Goal: Information Seeking & Learning: Understand process/instructions

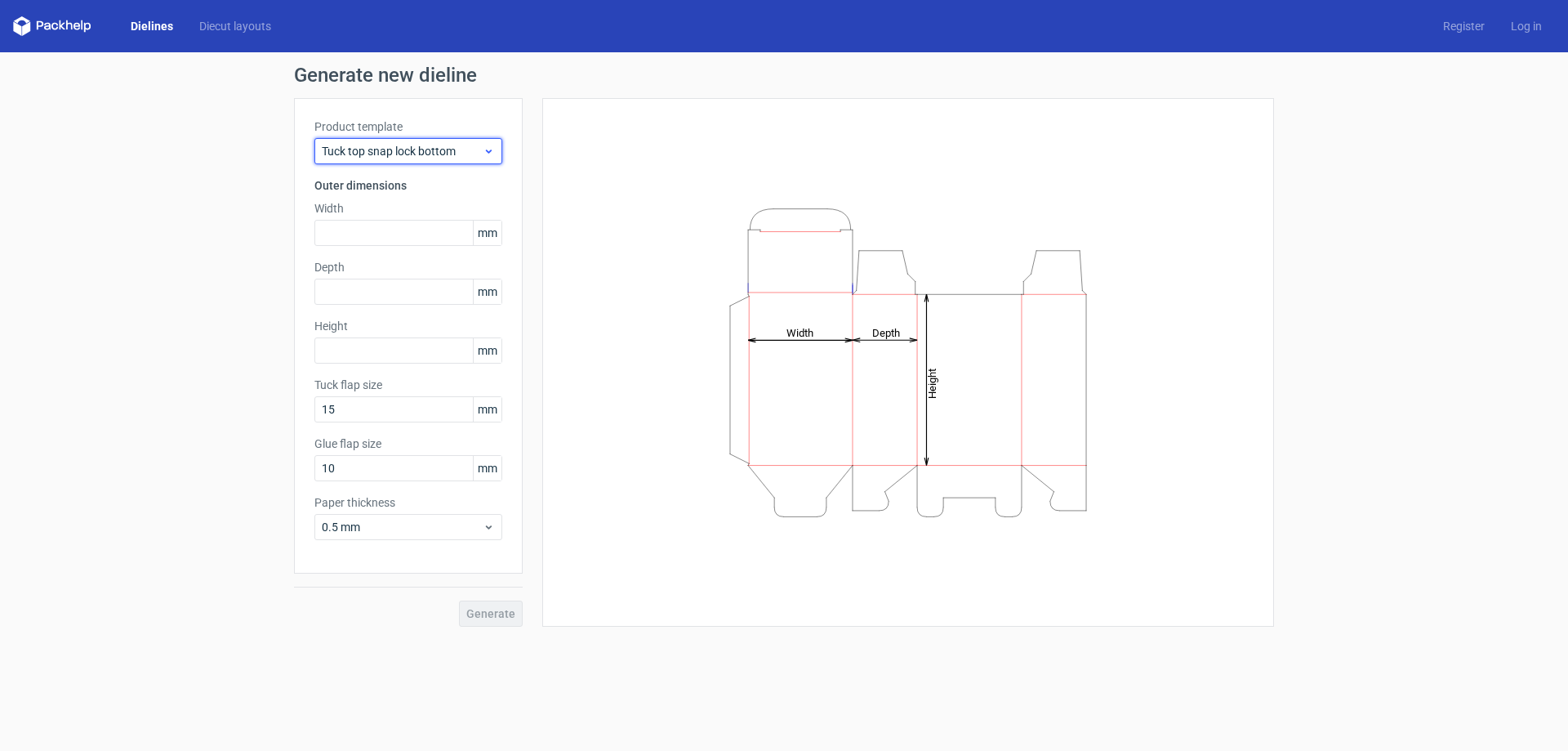
click at [419, 151] on span "Tuck top snap lock bottom" at bounding box center [403, 151] width 161 height 16
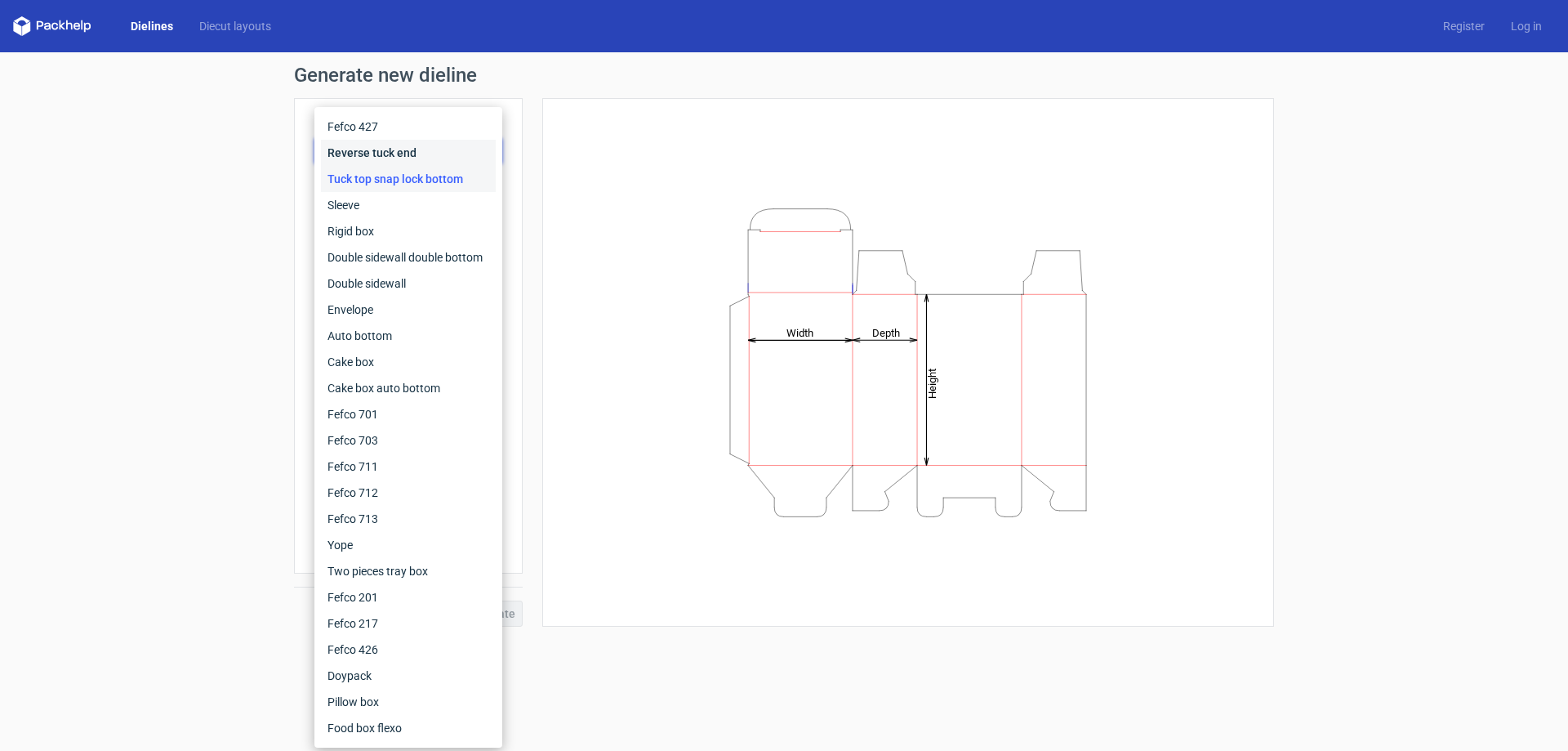
click at [395, 149] on div "Reverse tuck end" at bounding box center [409, 153] width 175 height 27
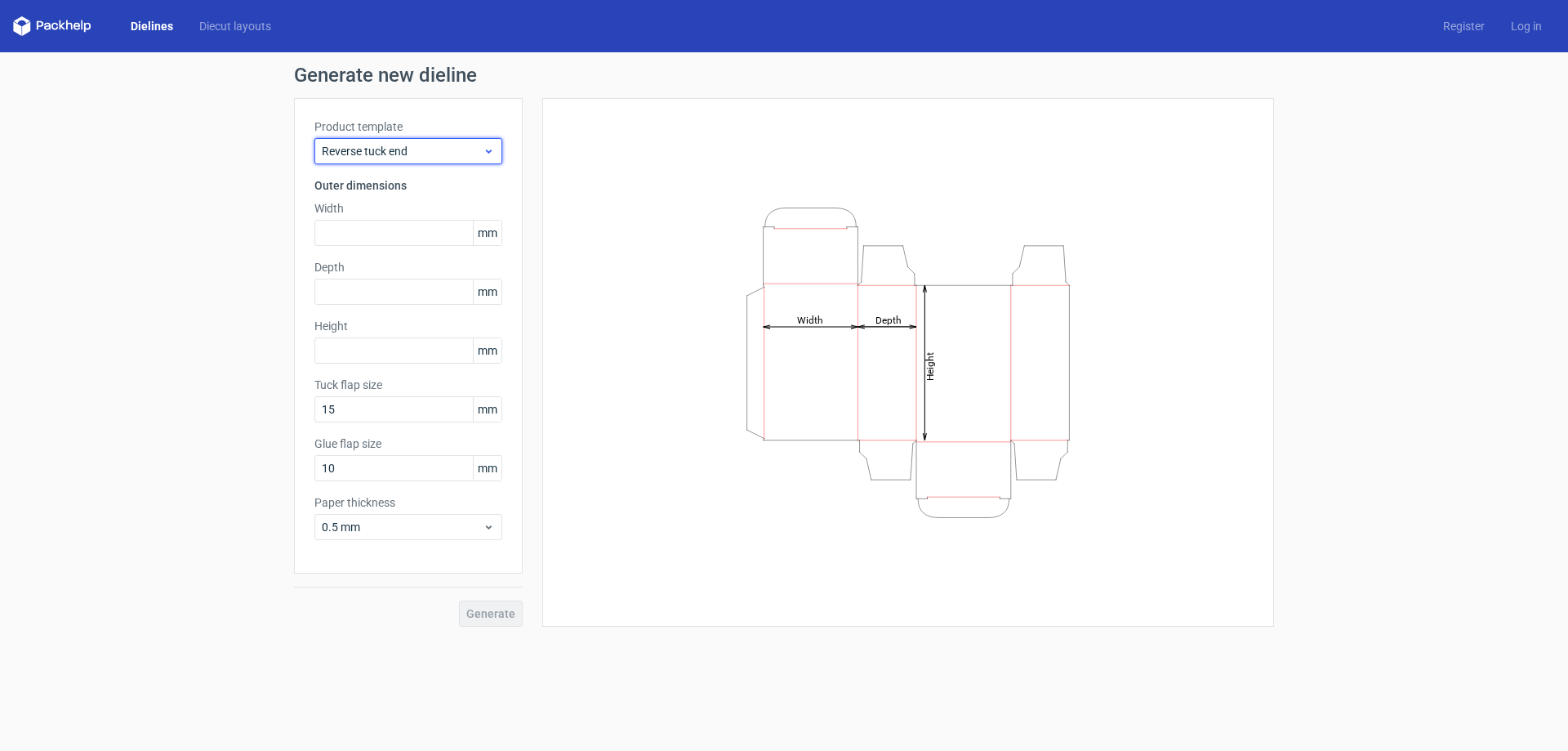
click at [412, 148] on span "Reverse tuck end" at bounding box center [403, 151] width 161 height 16
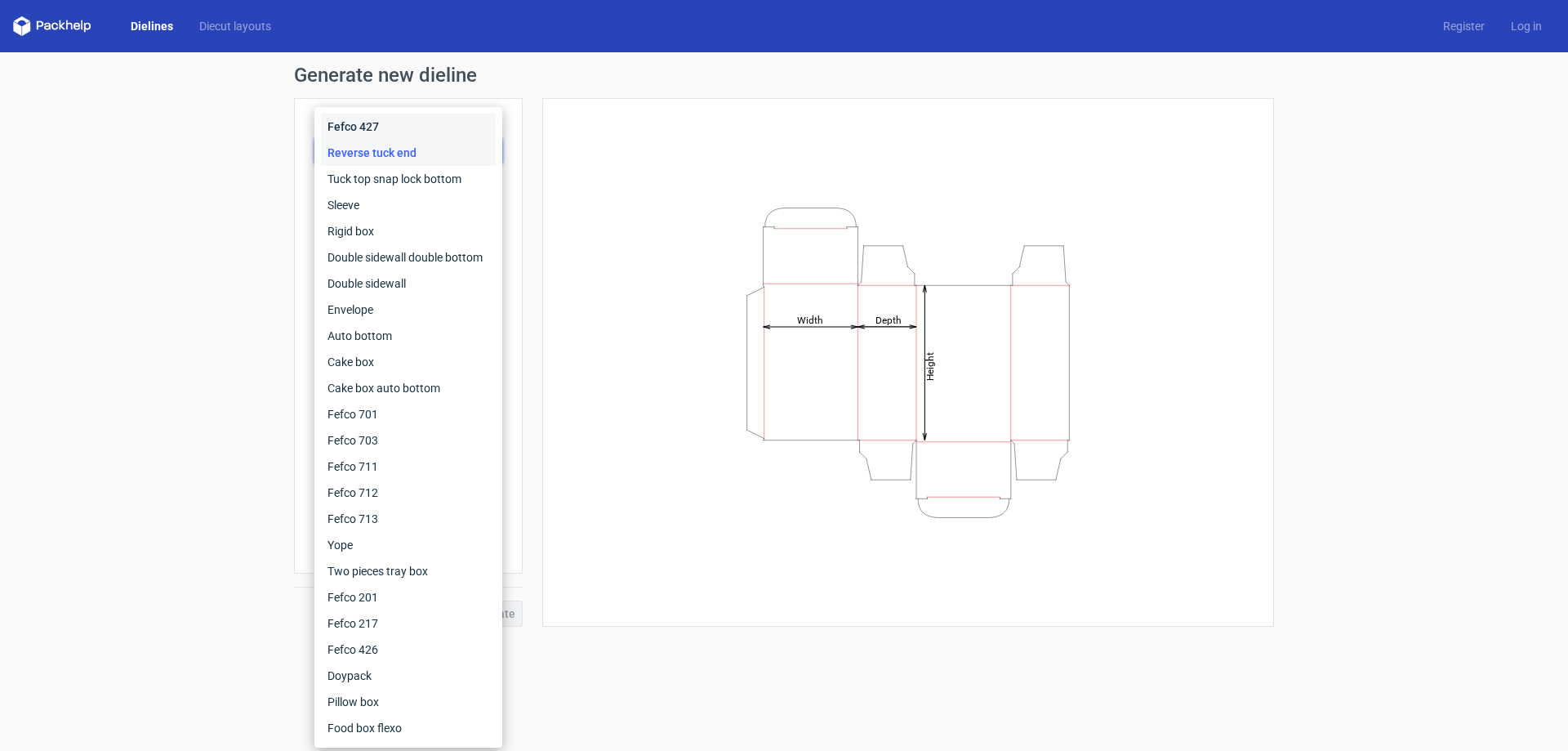
click at [395, 123] on div "Fefco 427" at bounding box center [409, 127] width 175 height 27
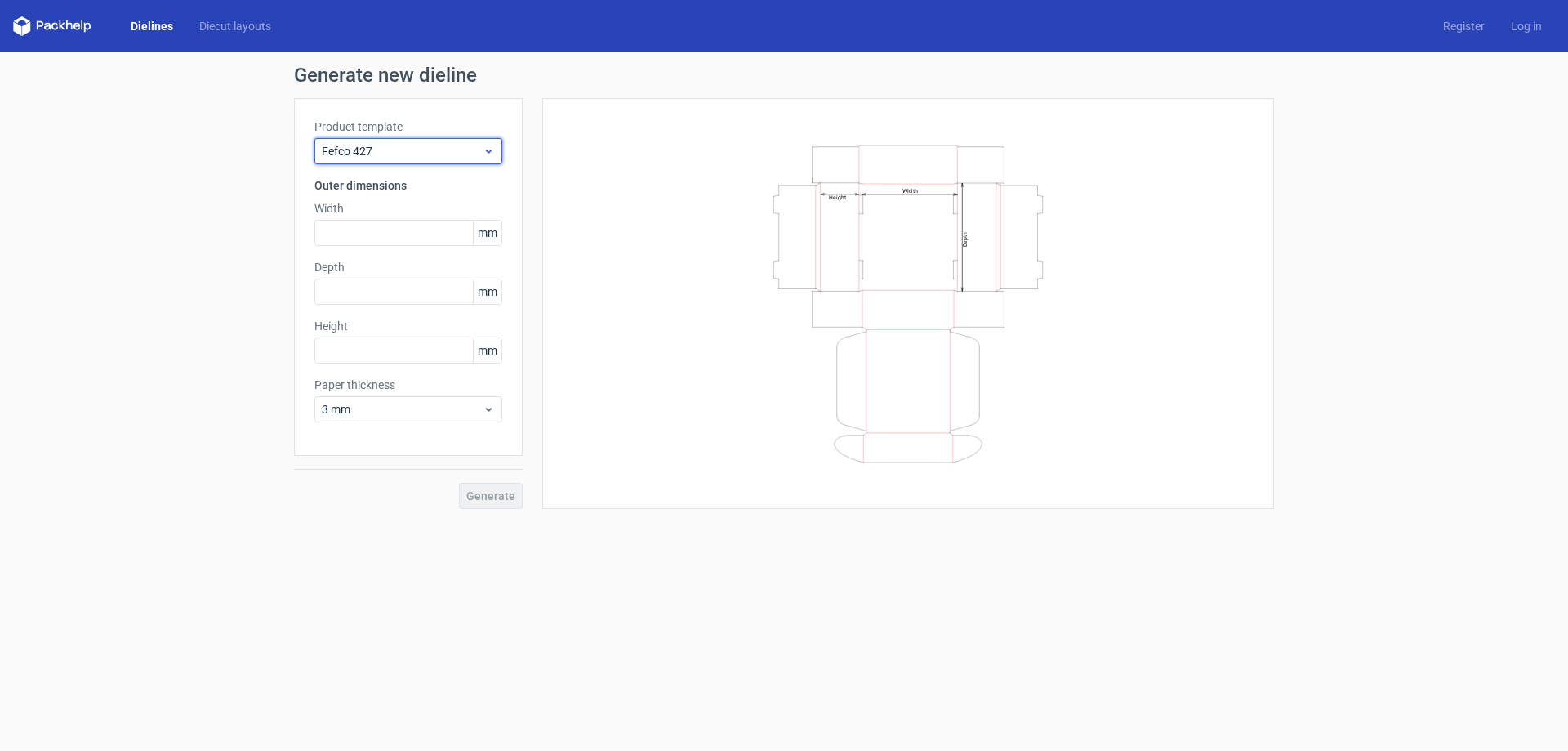
click at [396, 138] on div "Fefco 427" at bounding box center [408, 151] width 188 height 27
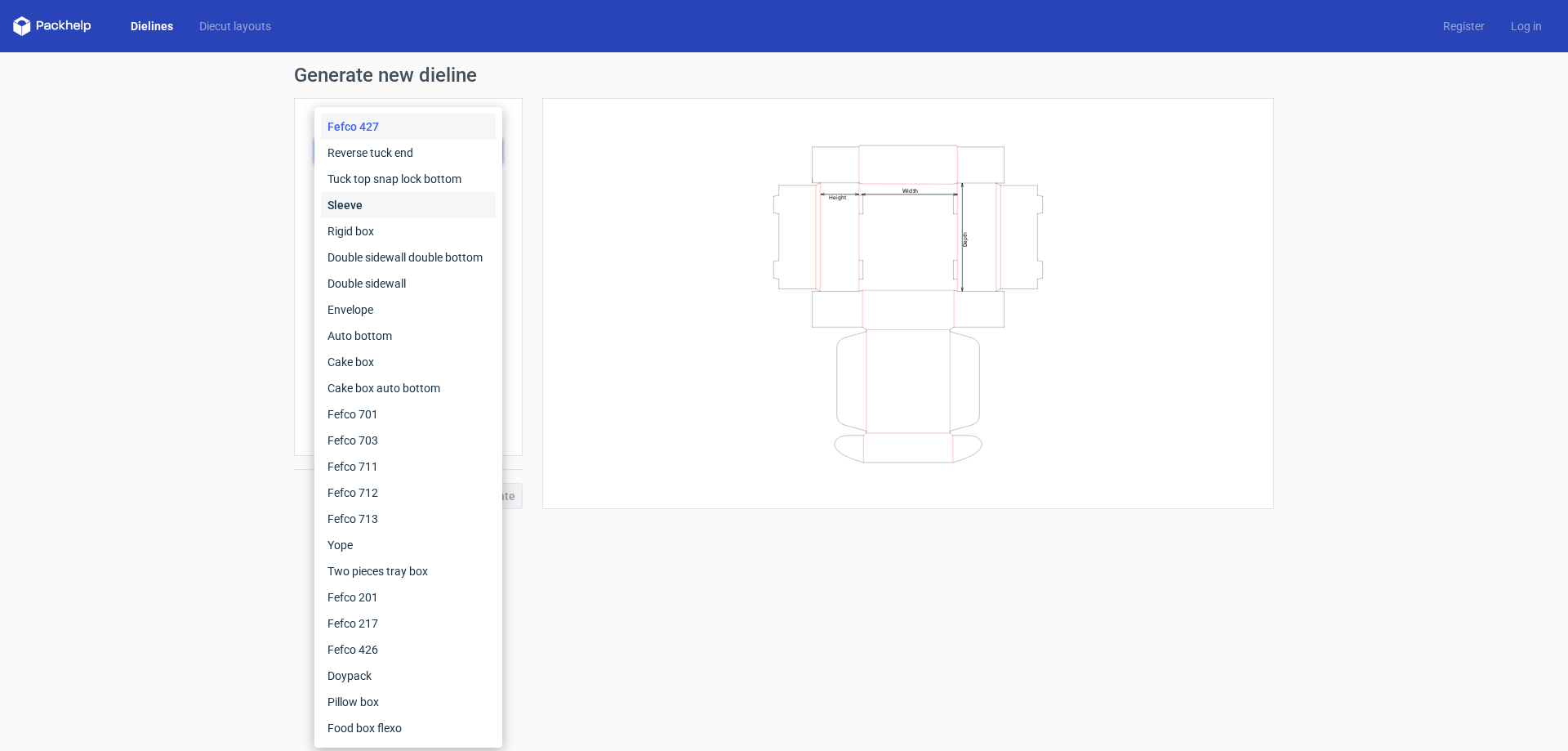
click at [373, 206] on div "Sleeve" at bounding box center [409, 205] width 175 height 27
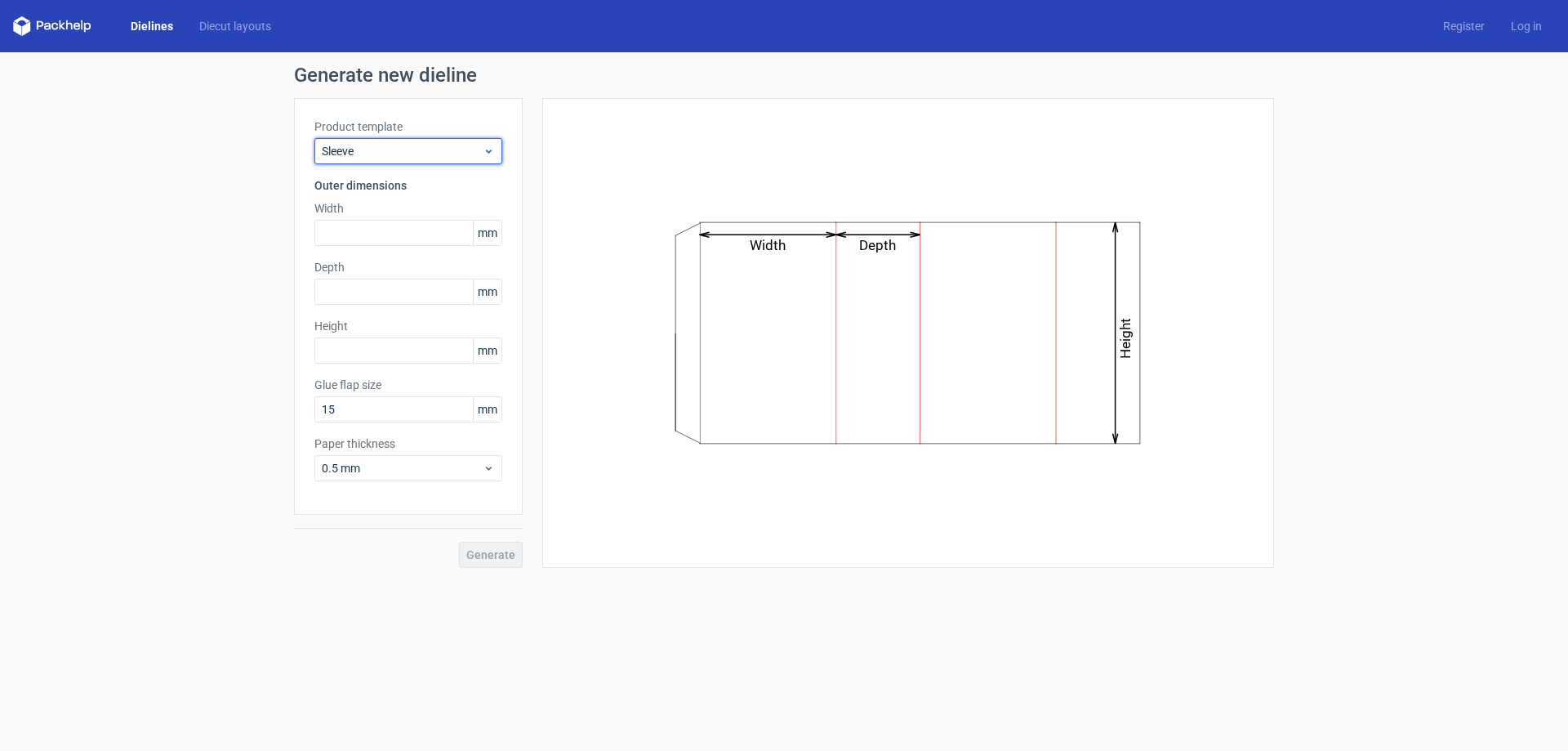
click at [401, 149] on span "Sleeve" at bounding box center [403, 151] width 161 height 16
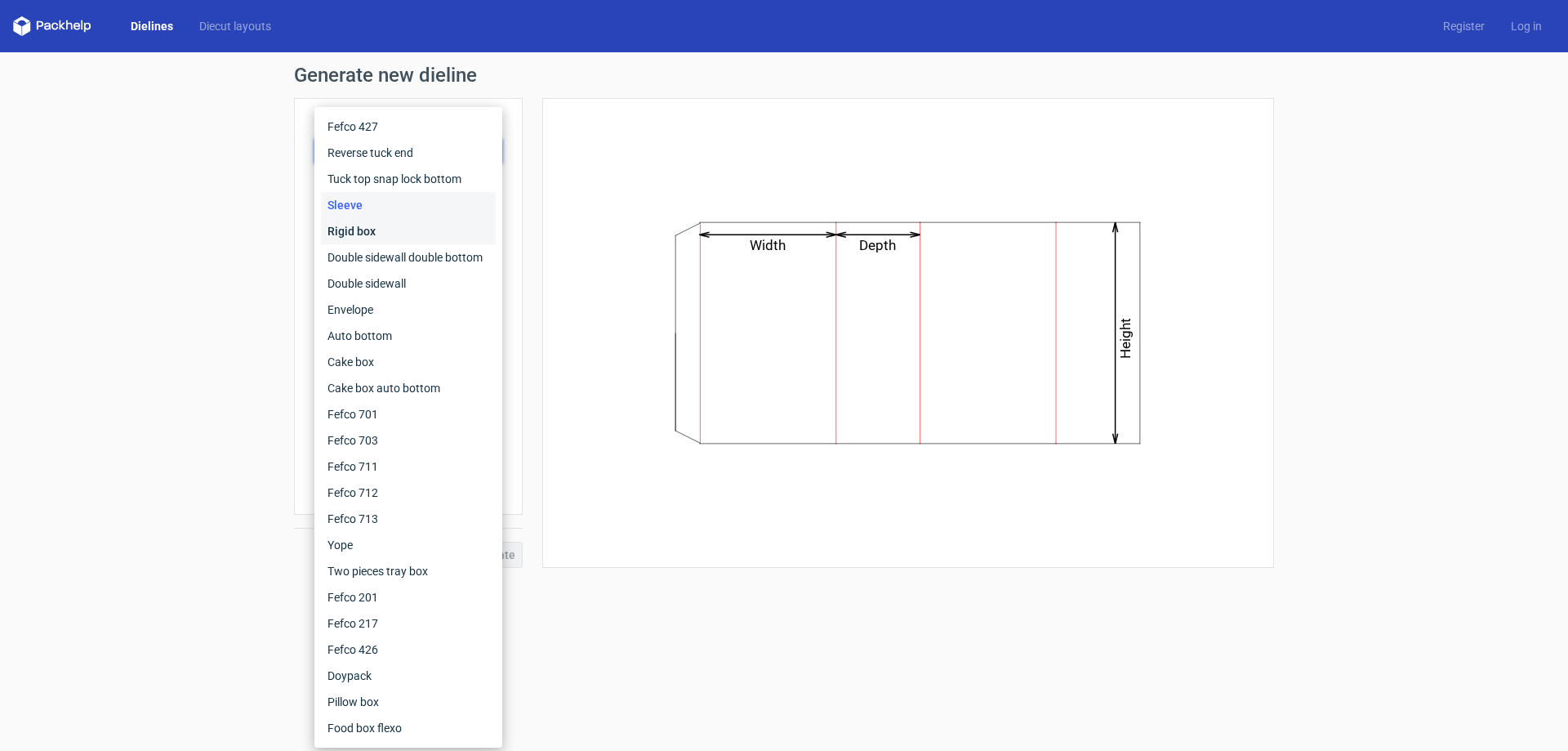
click at [401, 229] on div "Rigid box" at bounding box center [409, 231] width 175 height 27
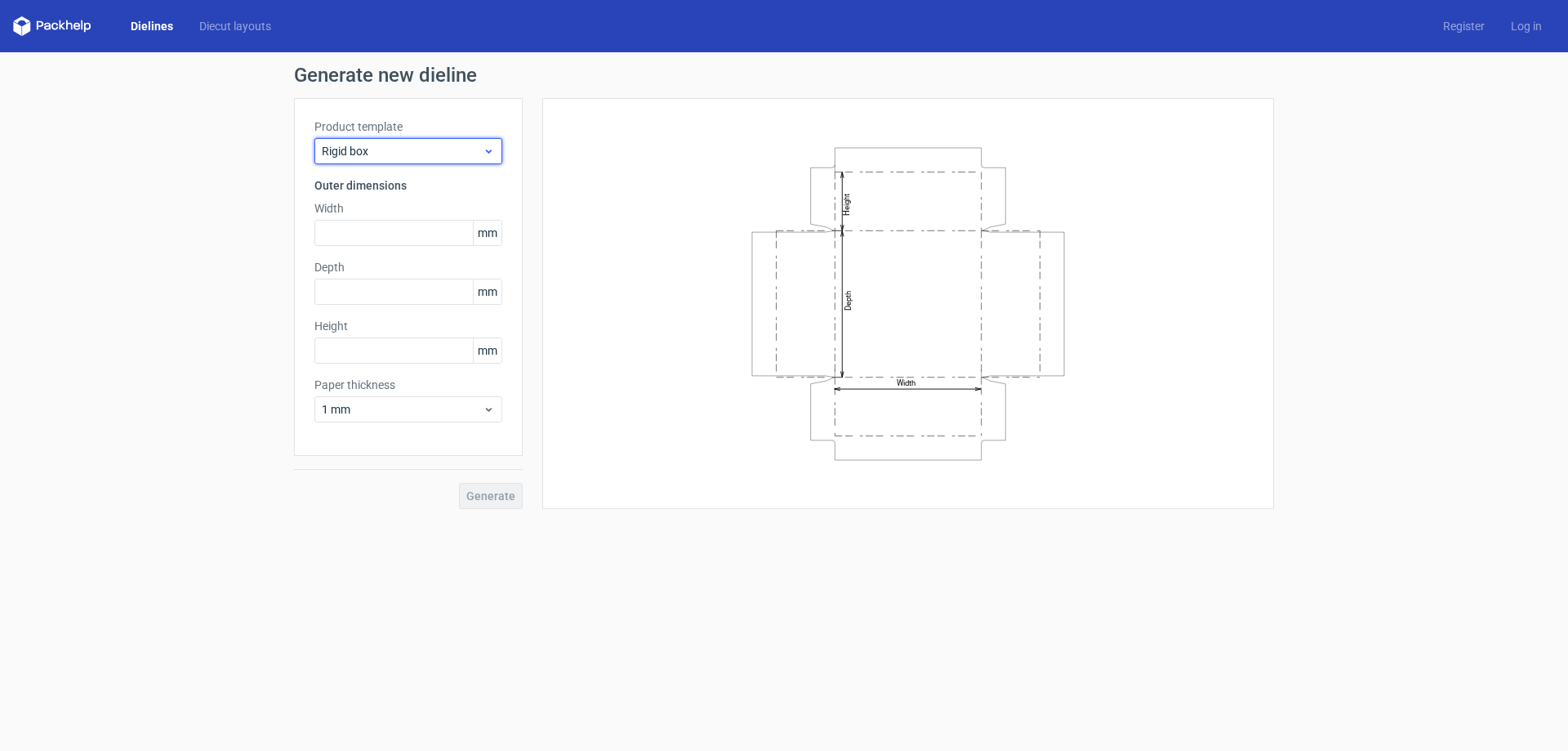
click at [422, 155] on span "Rigid box" at bounding box center [403, 151] width 161 height 16
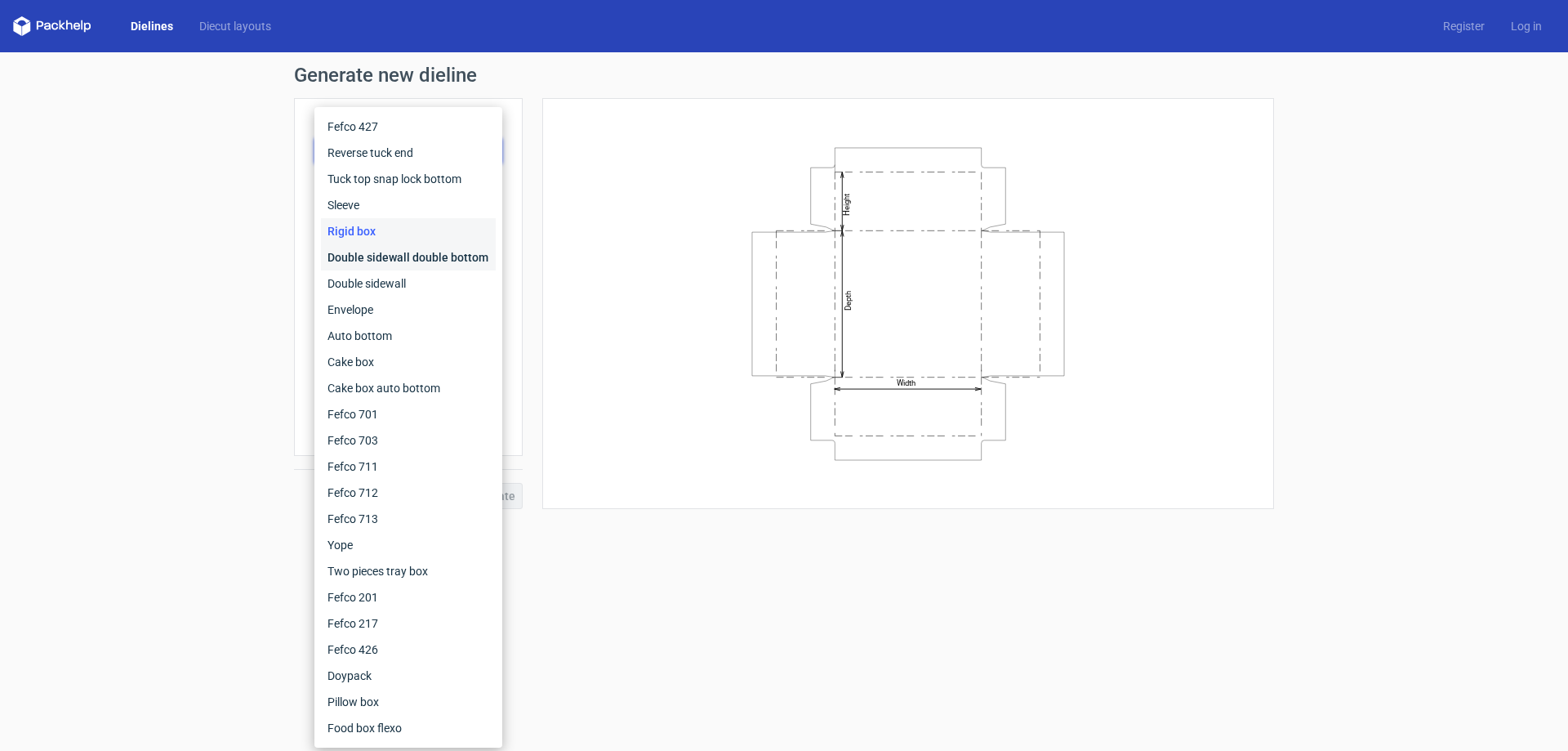
click at [407, 247] on div "Double sidewall double bottom" at bounding box center [409, 257] width 175 height 27
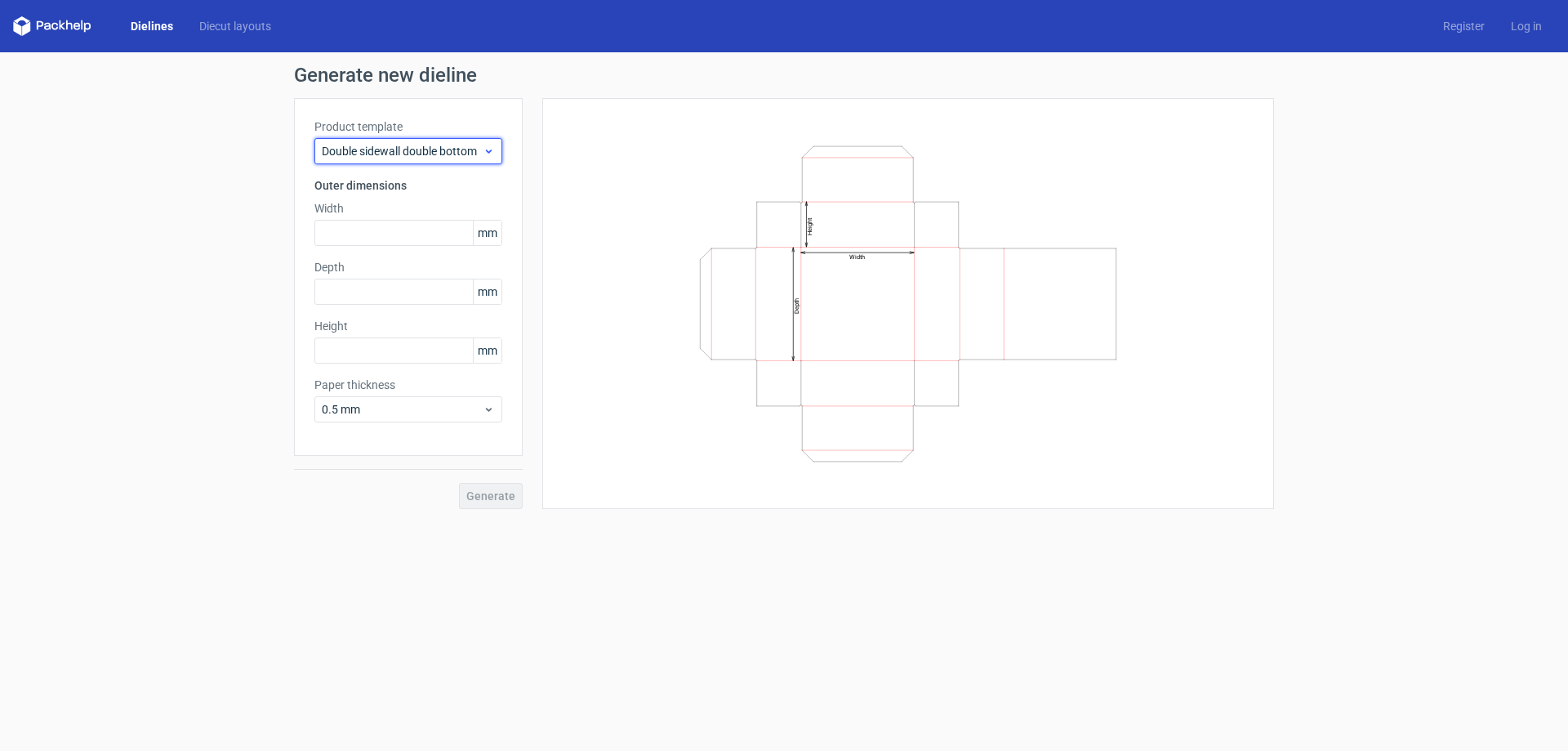
click at [428, 159] on span "Double sidewall double bottom" at bounding box center [403, 151] width 161 height 16
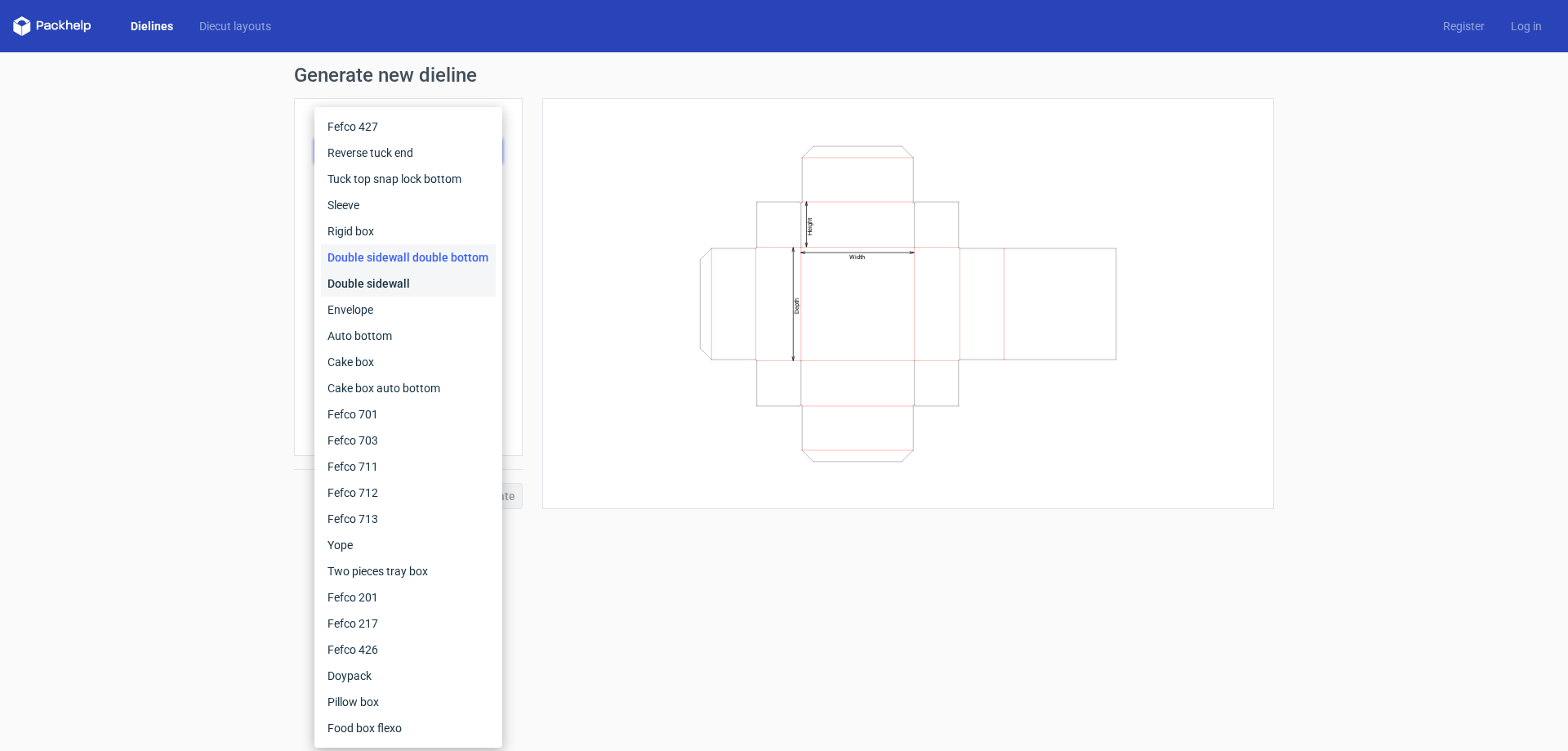
click at [414, 286] on div "Double sidewall" at bounding box center [409, 284] width 175 height 27
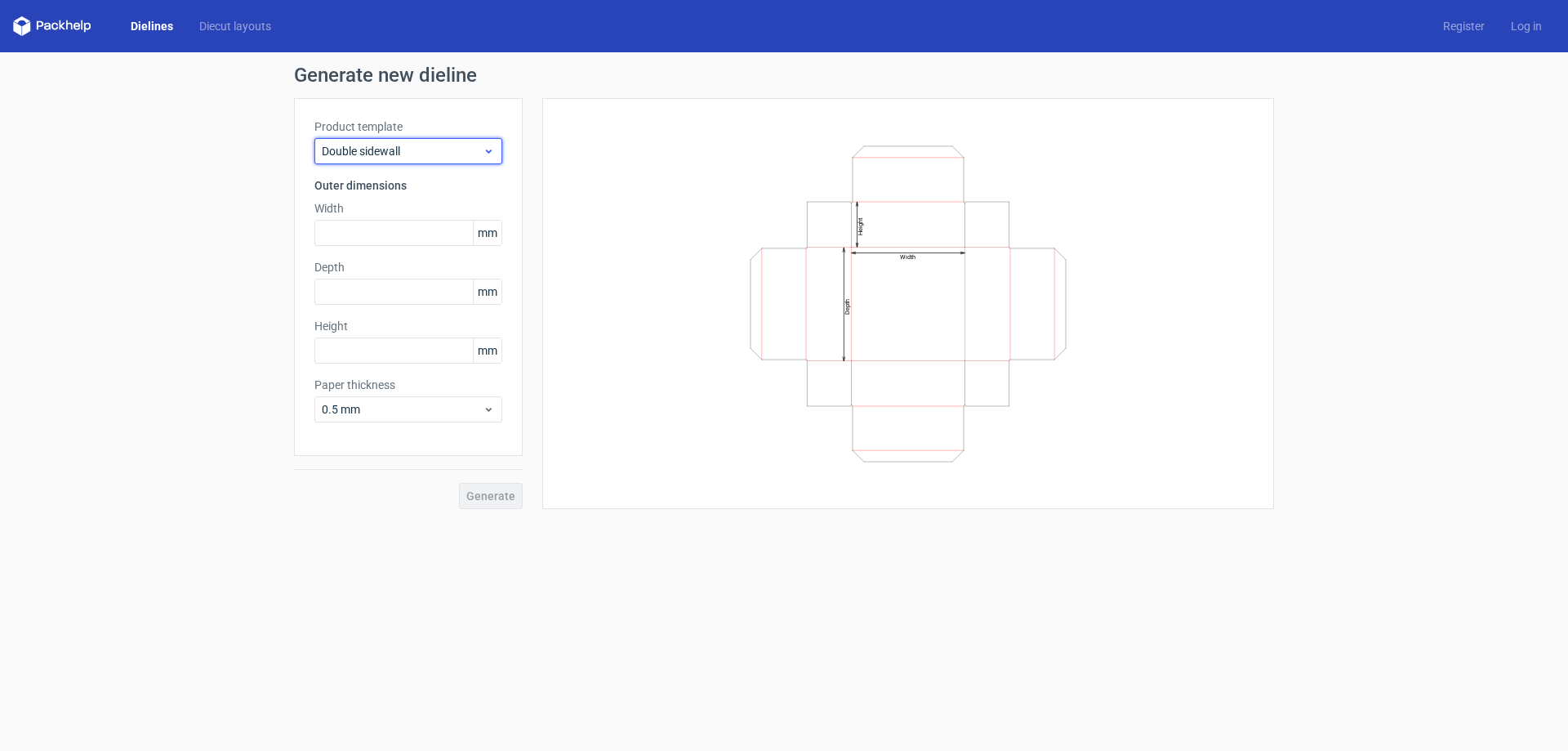
click at [446, 157] on span "Double sidewall" at bounding box center [403, 151] width 161 height 16
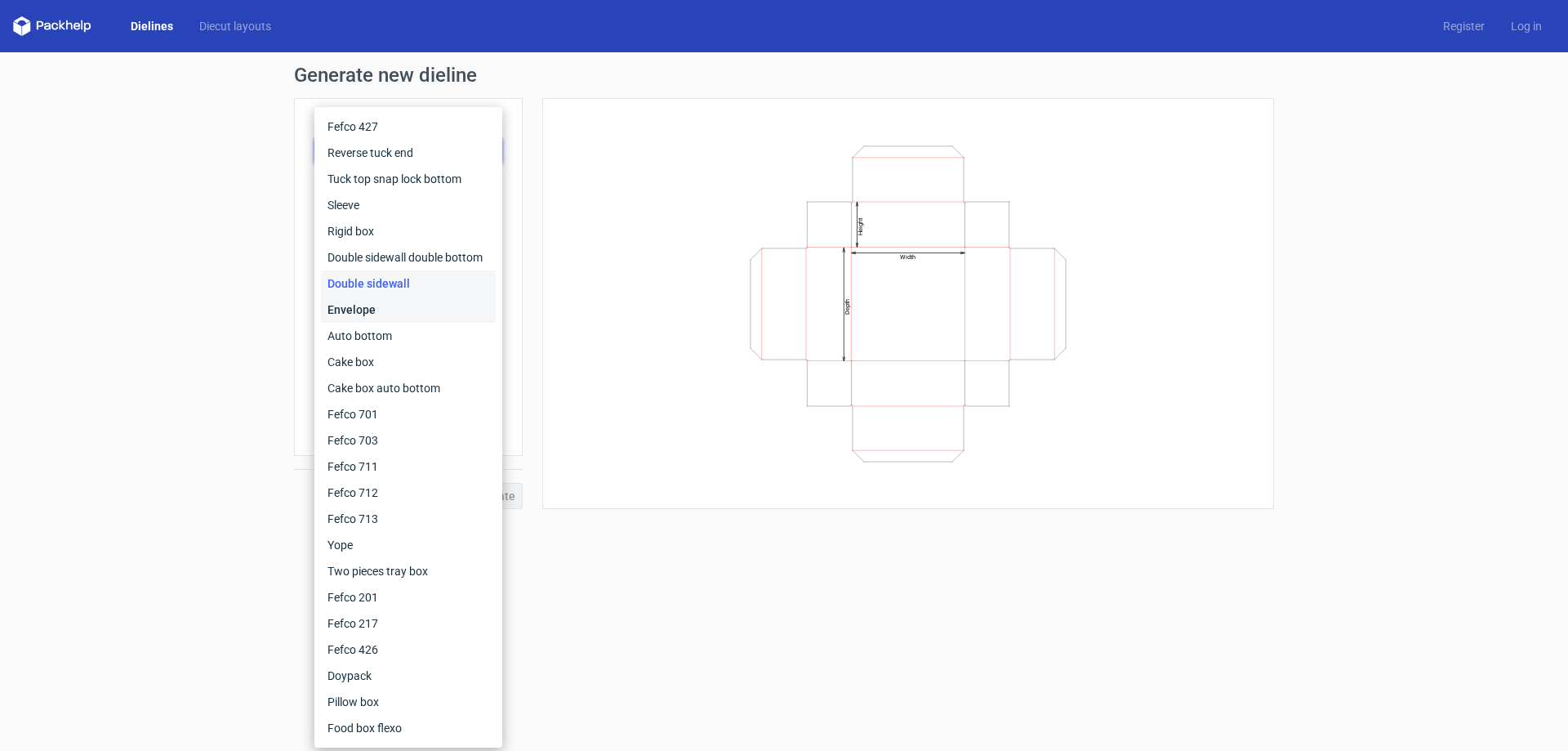
click at [392, 306] on div "Envelope" at bounding box center [409, 309] width 175 height 27
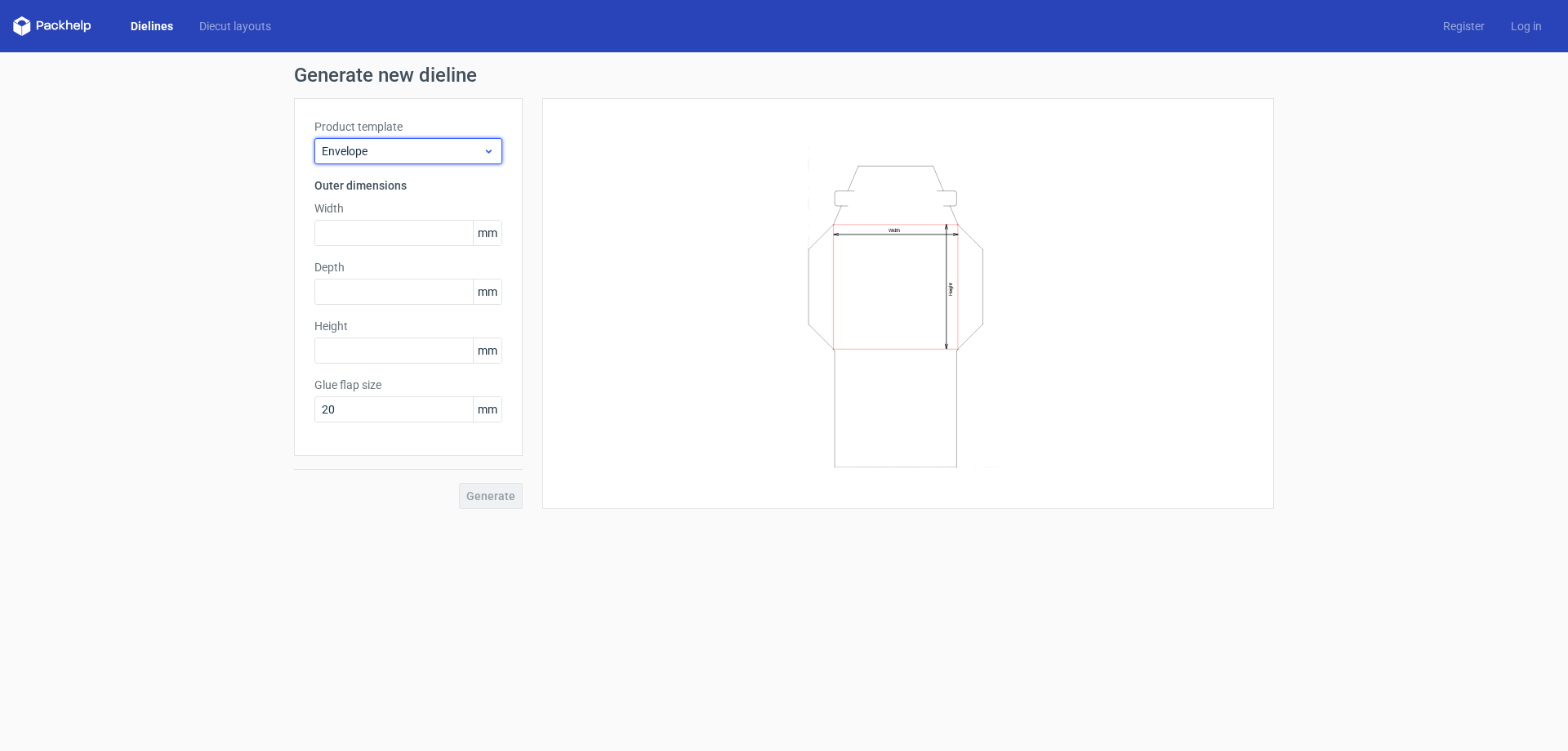
click at [431, 148] on span "Envelope" at bounding box center [403, 151] width 161 height 16
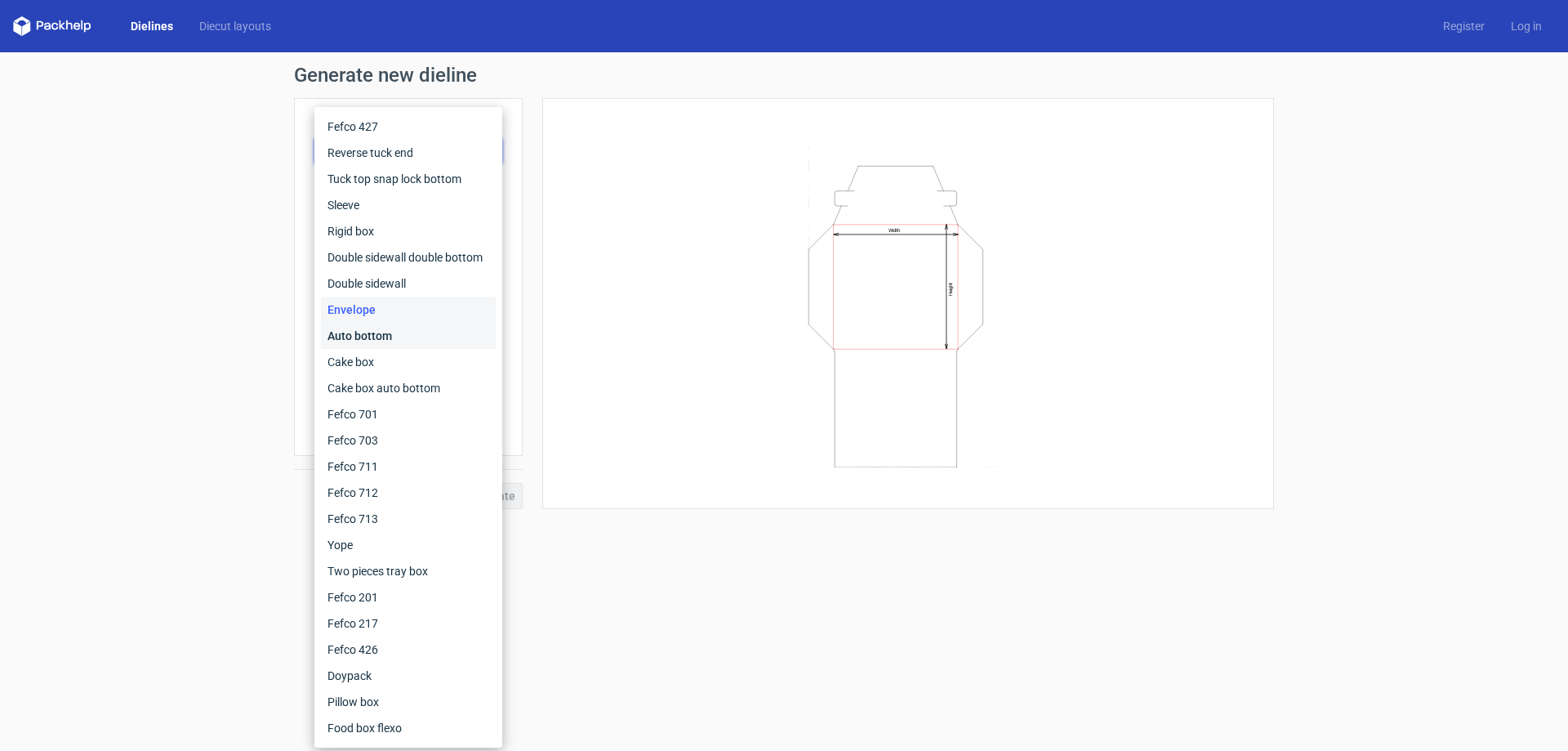
click at [416, 339] on div "Auto bottom" at bounding box center [409, 336] width 175 height 27
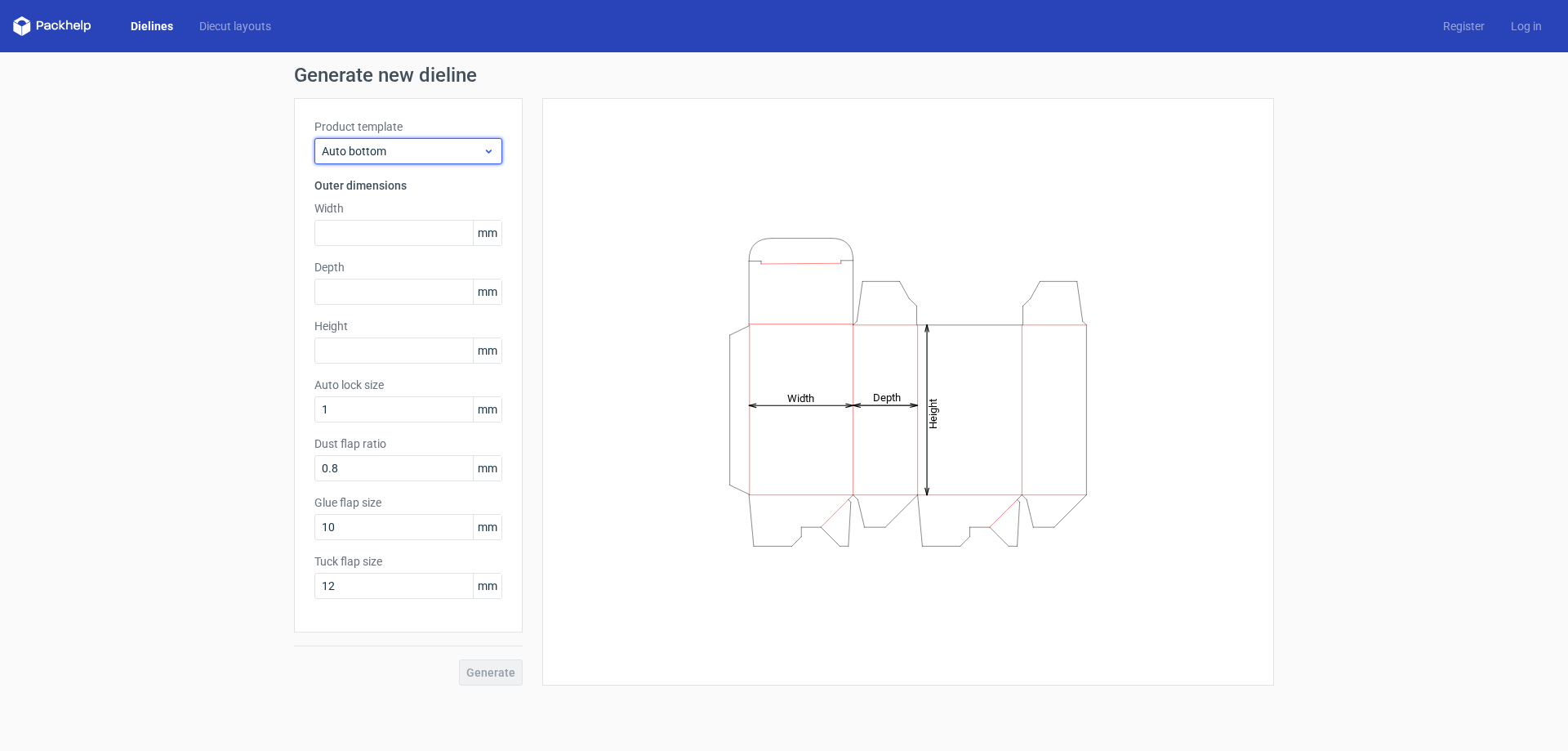
click at [424, 161] on div "Auto bottom" at bounding box center [408, 151] width 188 height 27
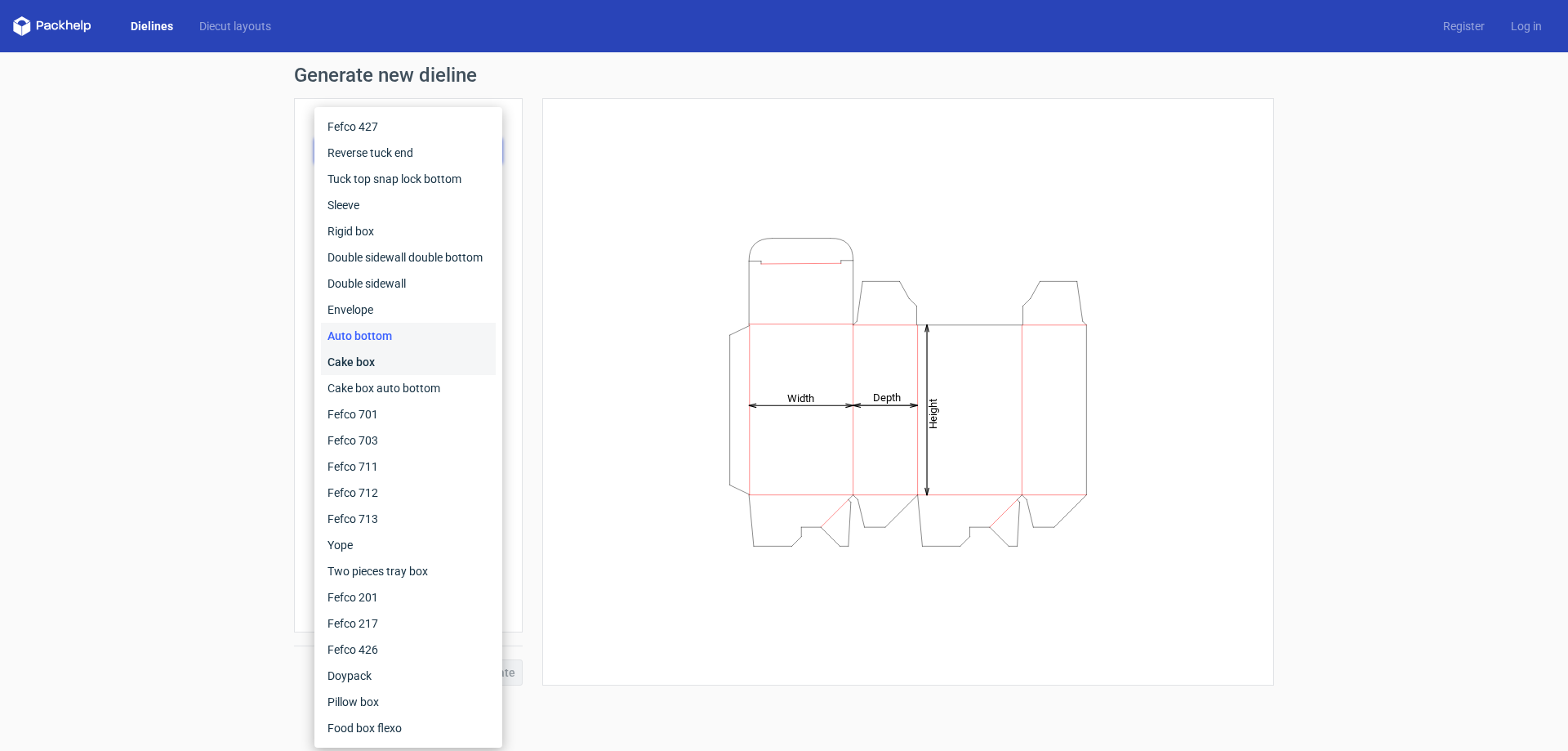
click at [407, 351] on div "Cake box" at bounding box center [409, 362] width 175 height 27
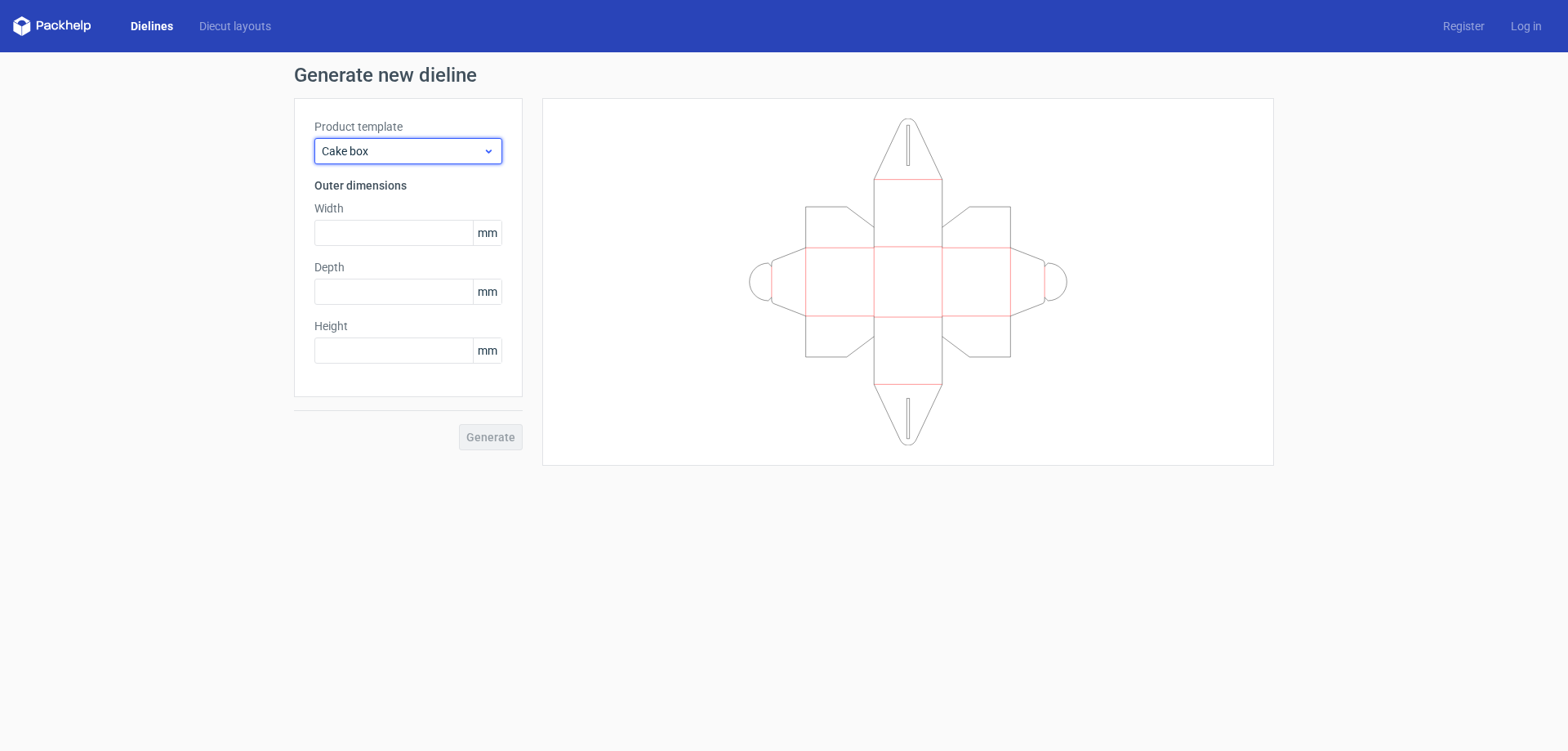
click at [434, 141] on div "Cake box" at bounding box center [408, 151] width 188 height 27
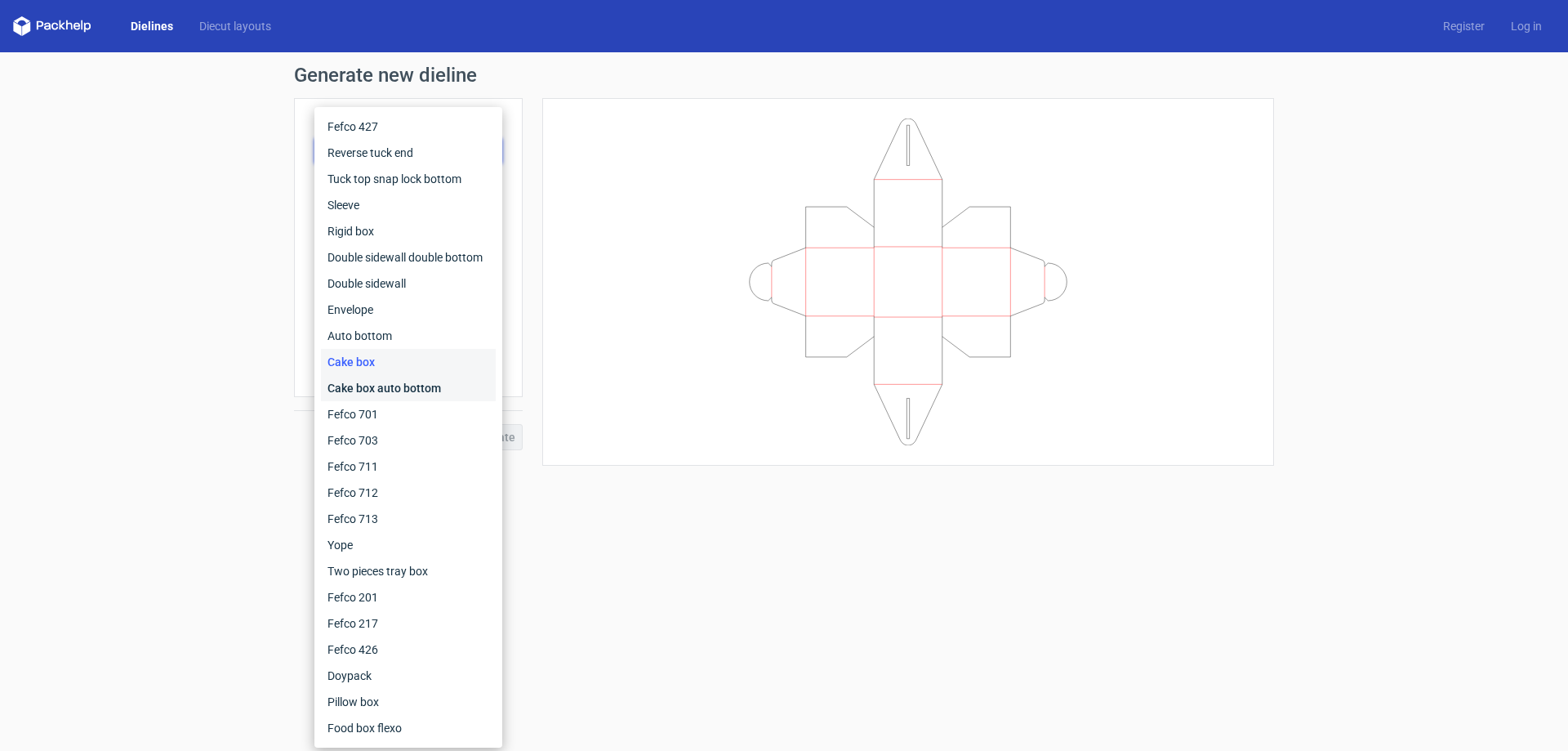
click at [416, 383] on div "Cake box auto bottom" at bounding box center [409, 388] width 175 height 27
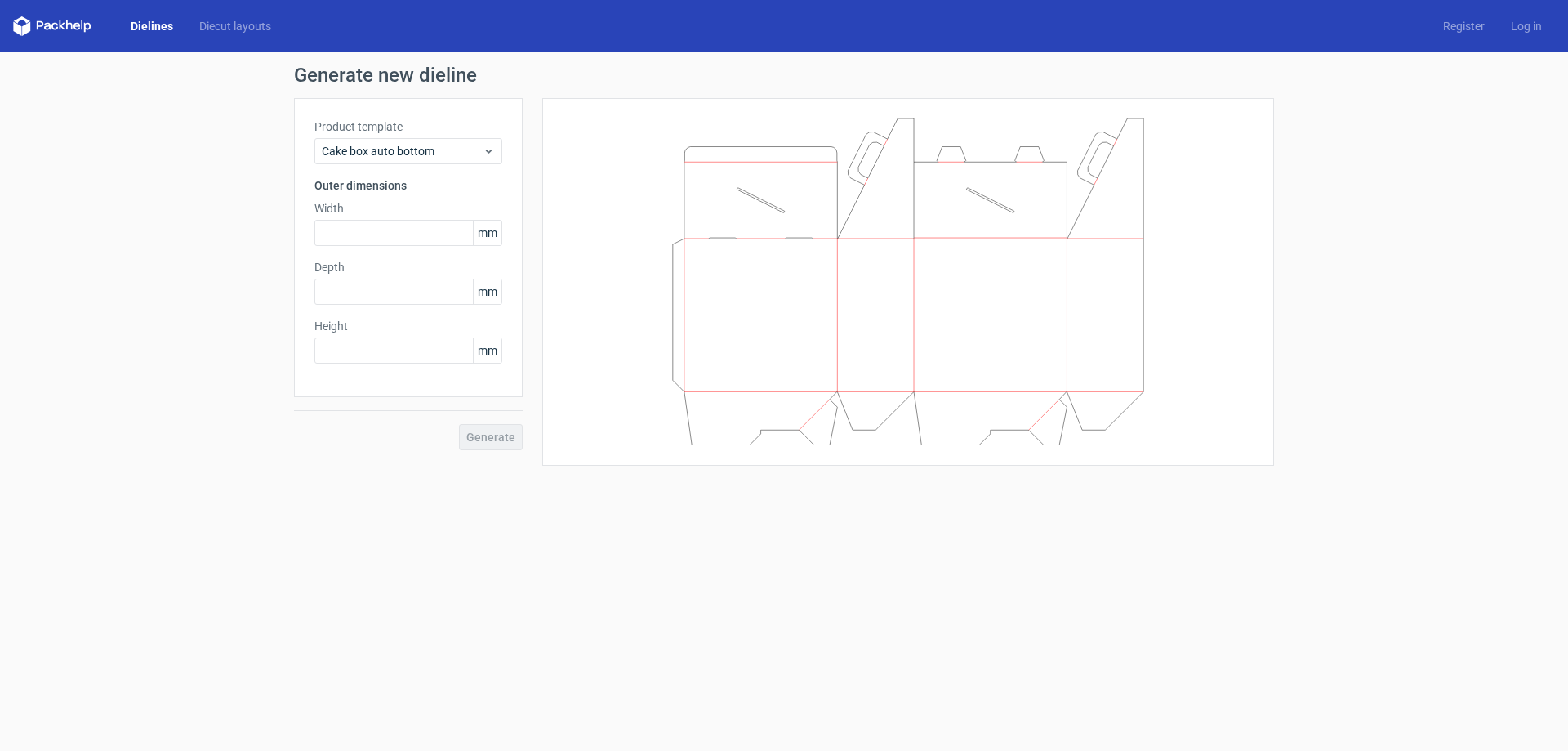
click at [401, 134] on label "Product template" at bounding box center [408, 126] width 188 height 16
click at [399, 149] on span "Cake box auto bottom" at bounding box center [403, 151] width 161 height 16
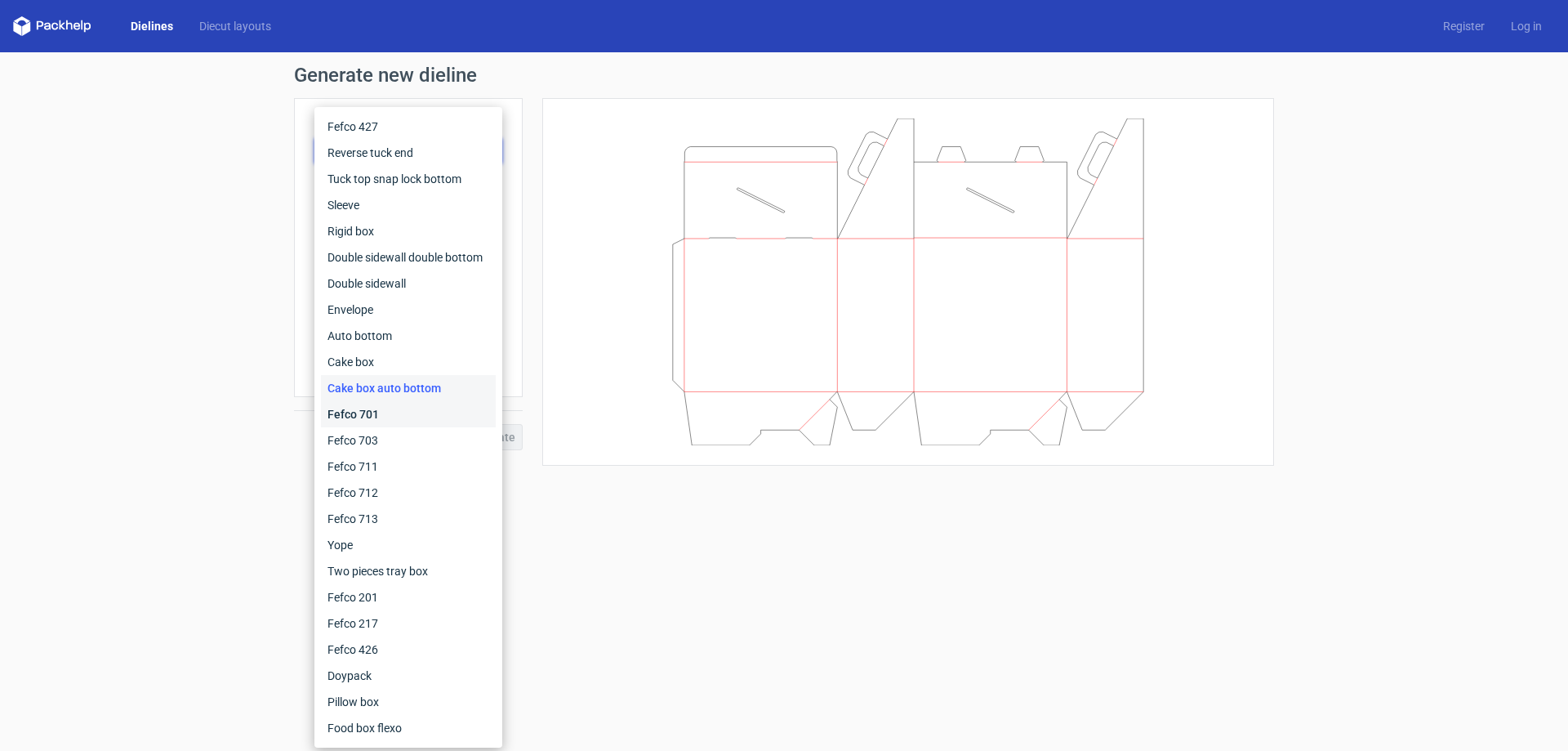
click at [379, 419] on div "Fefco 701" at bounding box center [409, 414] width 175 height 27
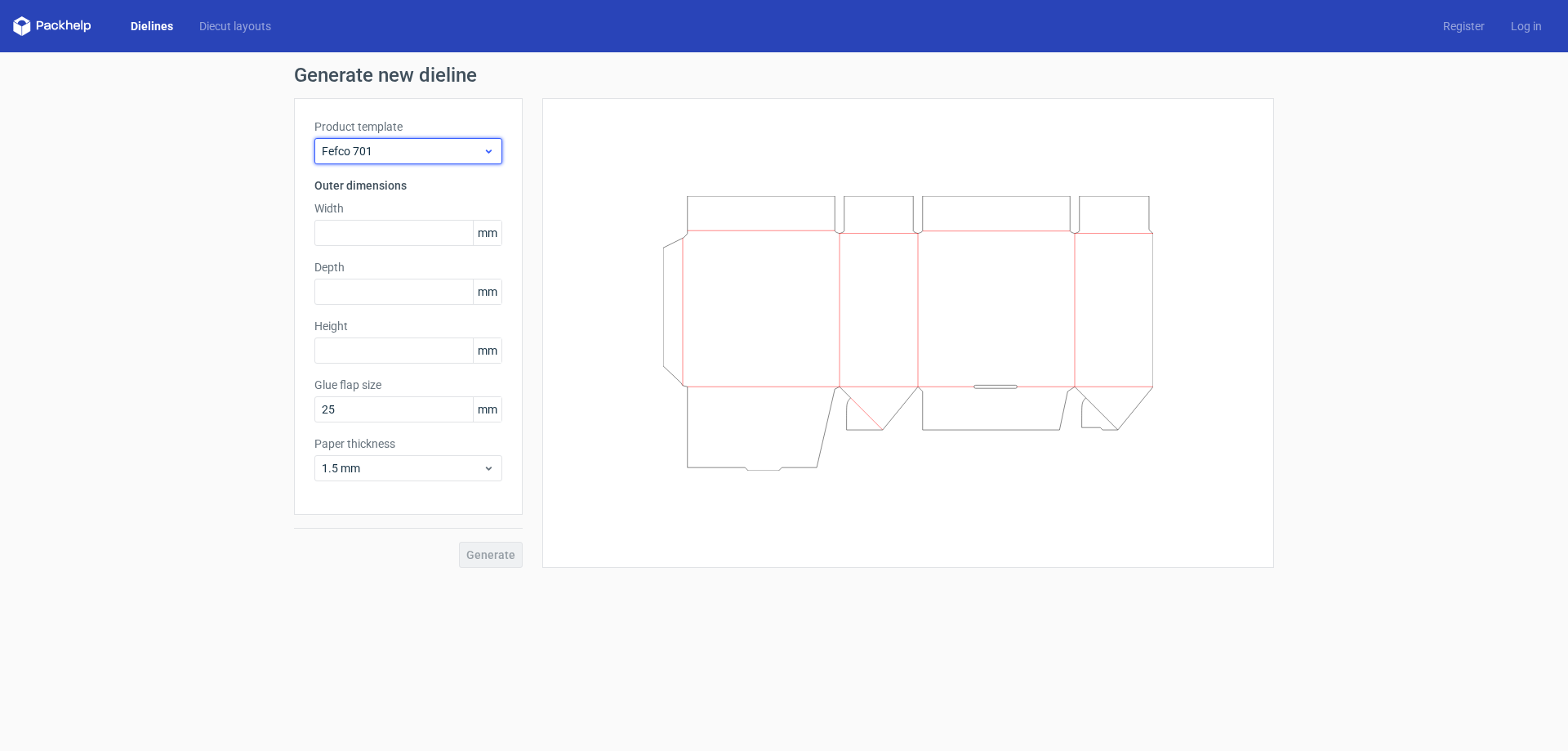
click at [422, 141] on div "Fefco 701" at bounding box center [408, 151] width 188 height 27
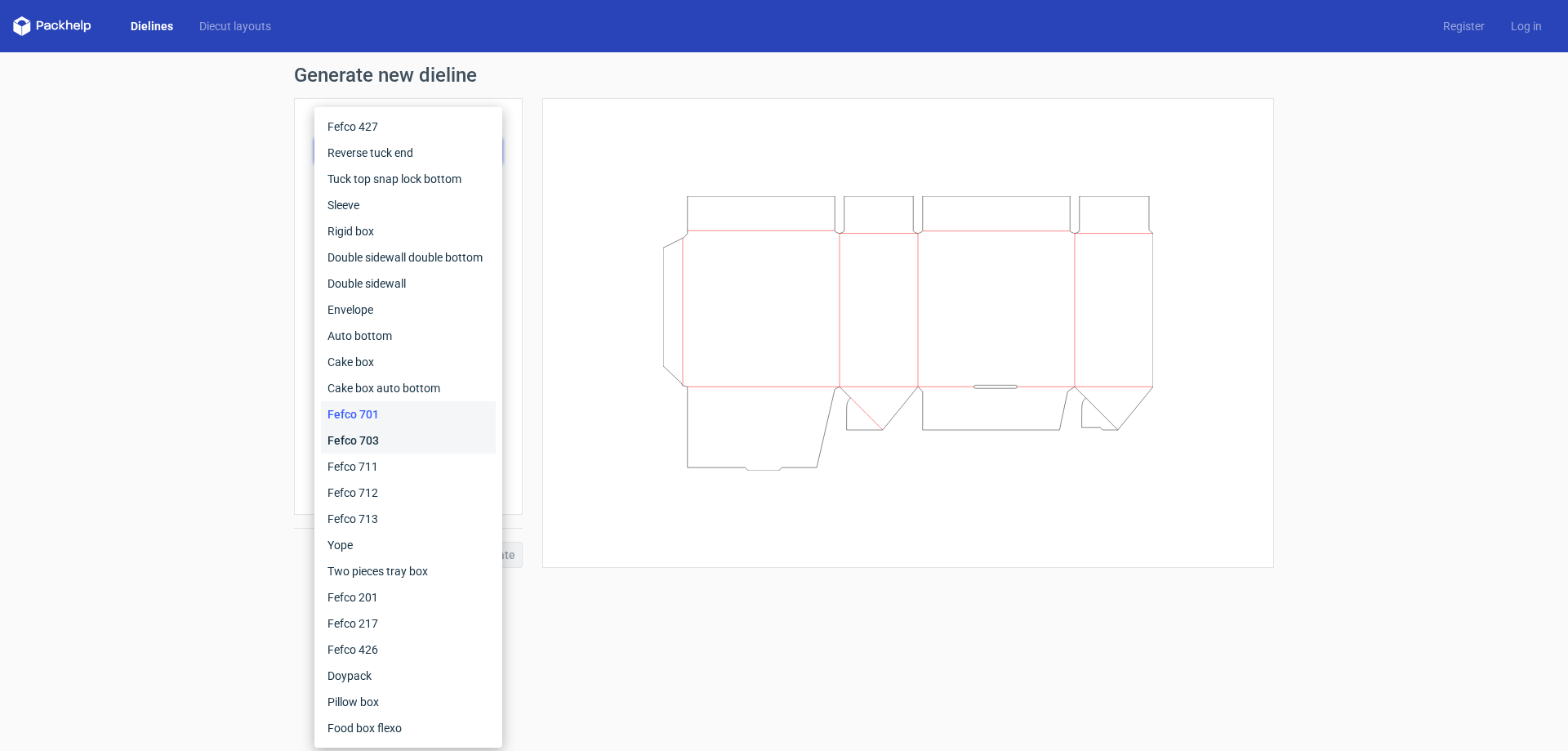
click at [415, 444] on div "Fefco 703" at bounding box center [409, 441] width 175 height 27
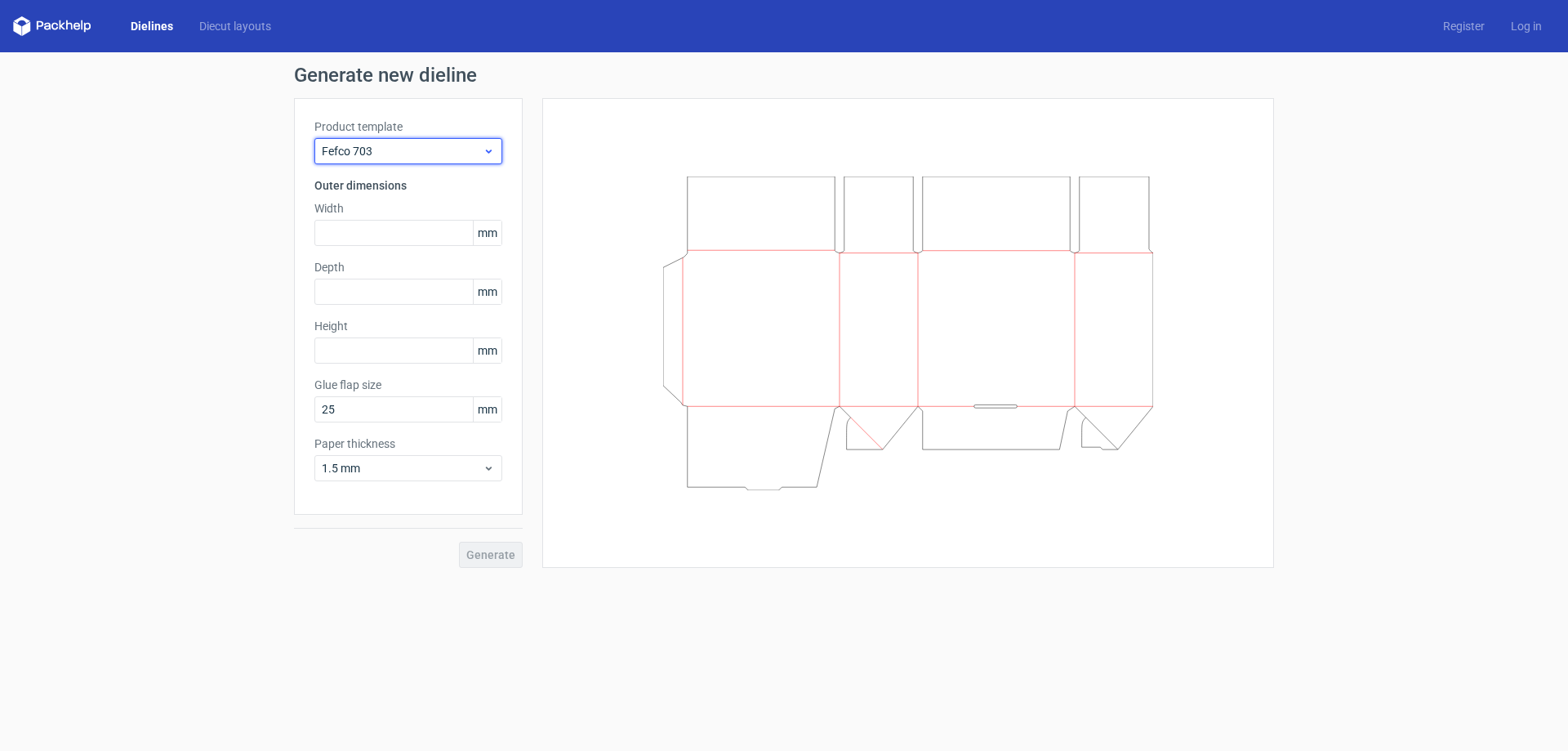
click at [444, 153] on span "Fefco 703" at bounding box center [403, 151] width 161 height 16
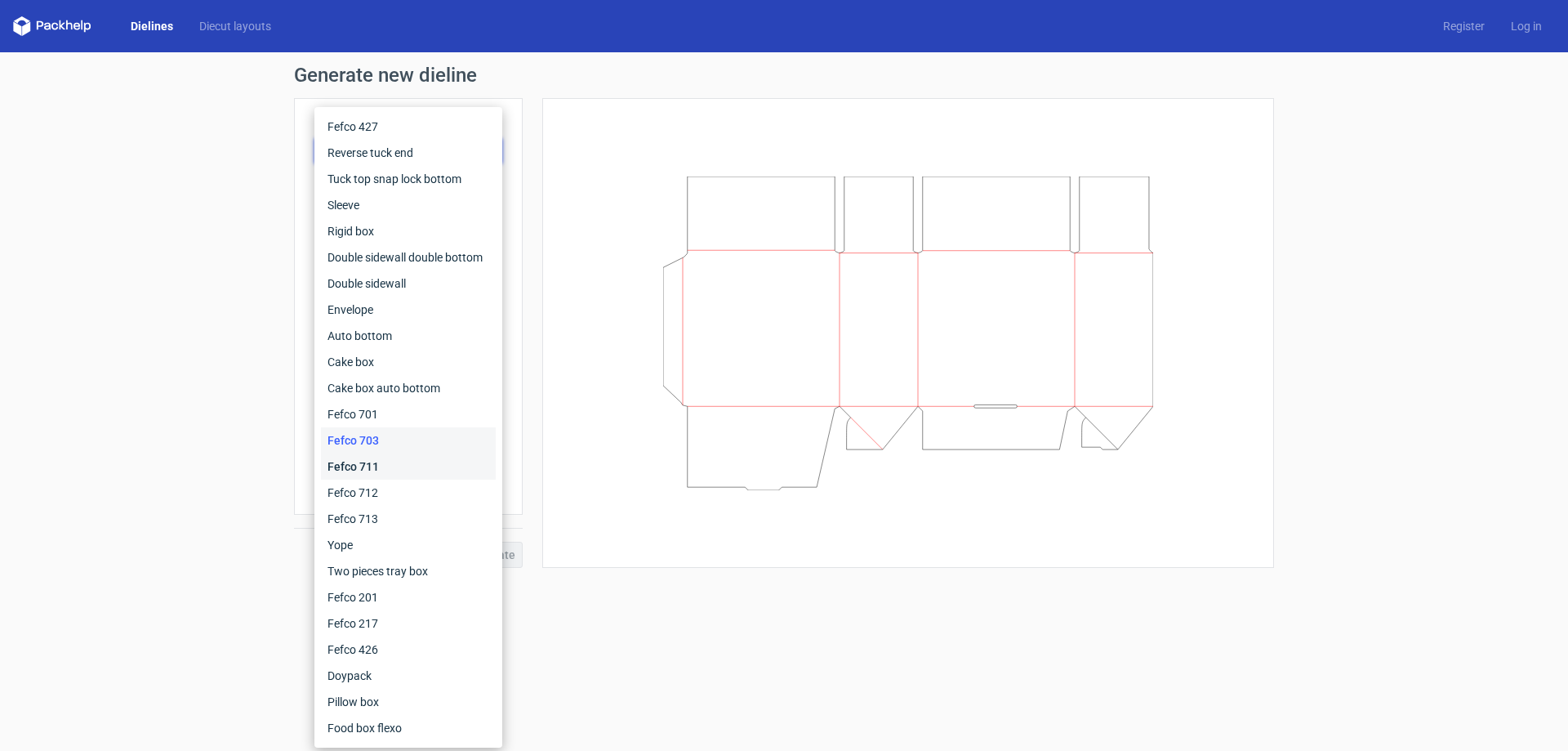
click at [445, 472] on div "Fefco 711" at bounding box center [409, 466] width 175 height 27
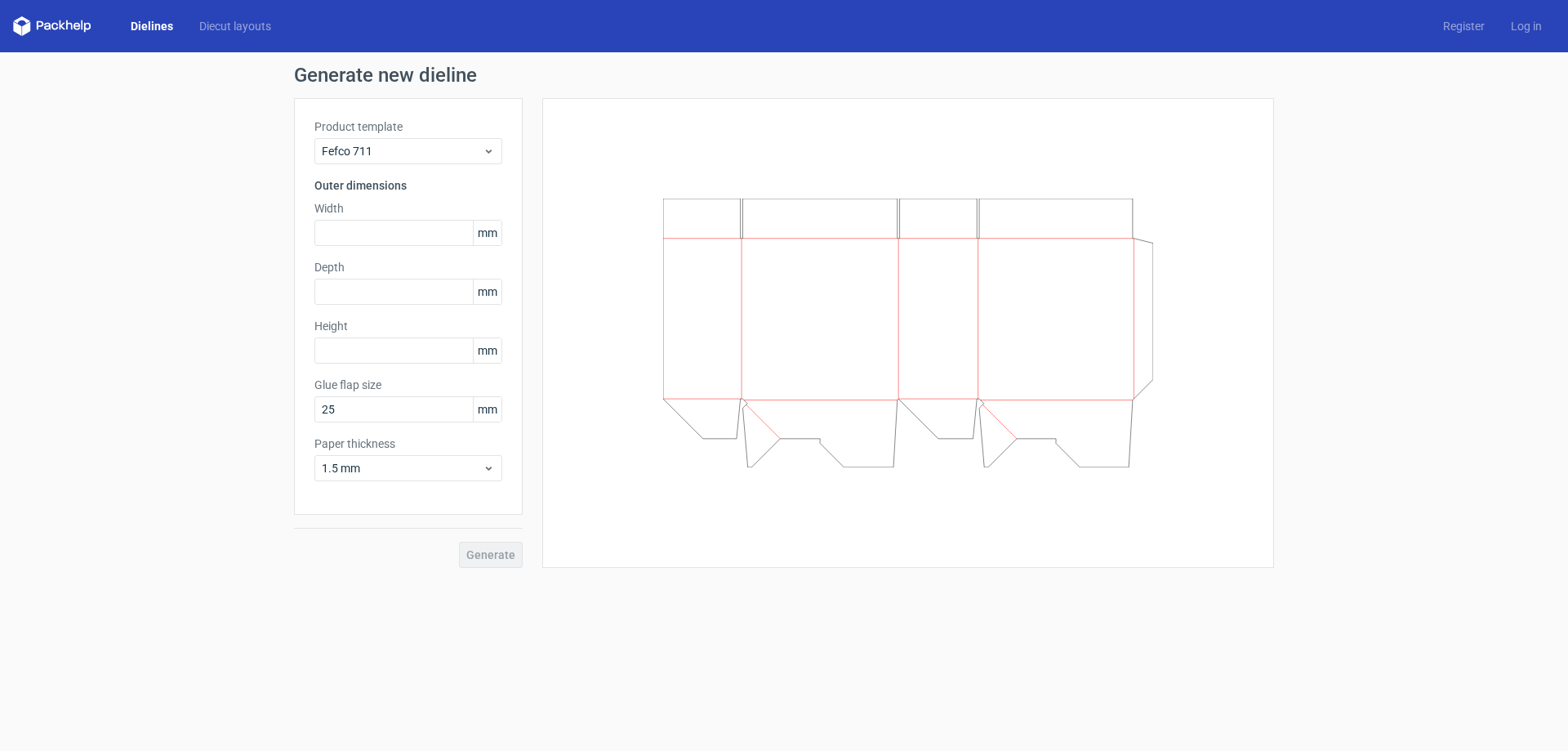
click at [431, 165] on div "Product template Fefco 711 Outer dimensions Width mm Depth mm Height mm Glue fl…" at bounding box center [408, 306] width 229 height 417
click at [428, 155] on span "Fefco 711" at bounding box center [403, 151] width 161 height 16
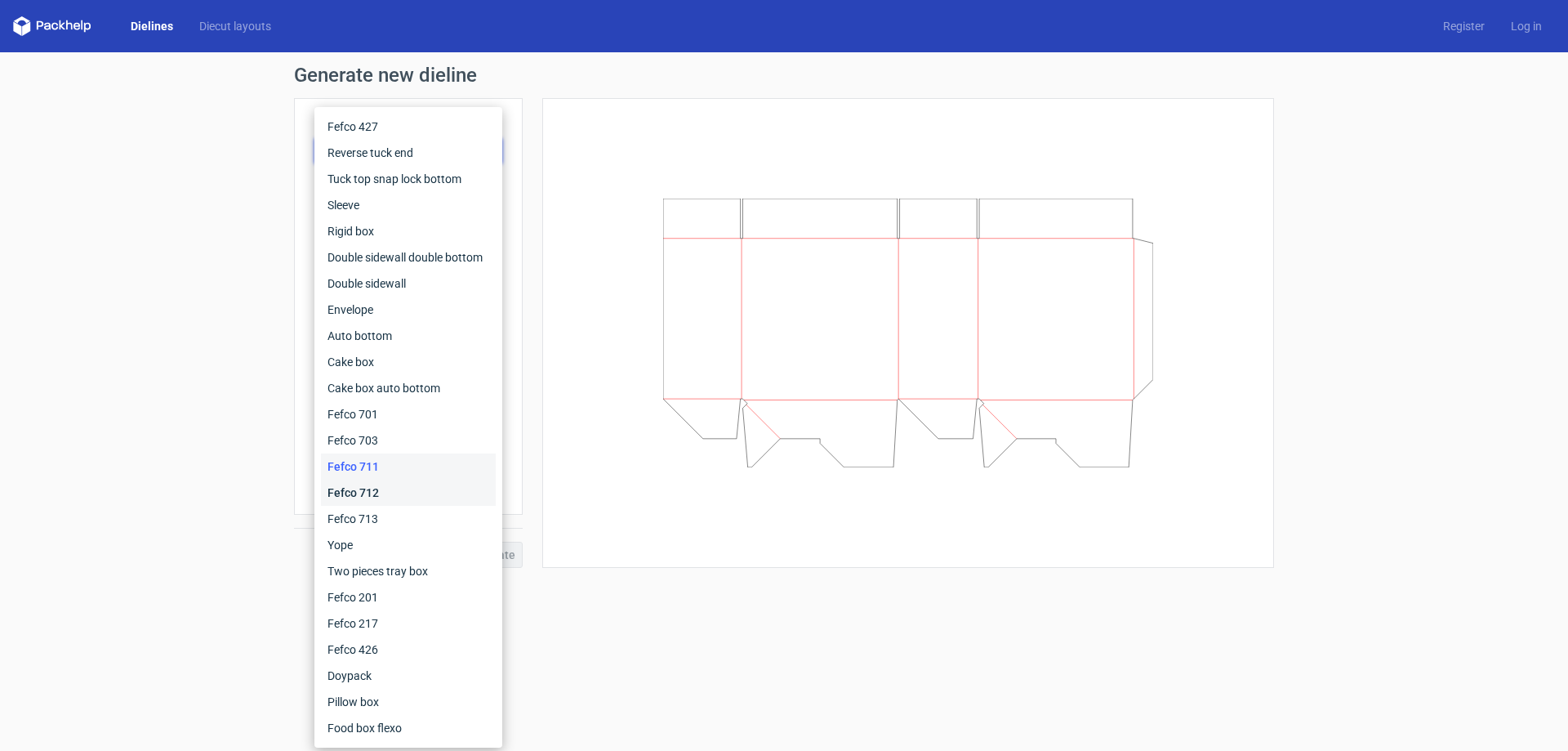
click at [391, 495] on div "Fefco 712" at bounding box center [409, 493] width 175 height 27
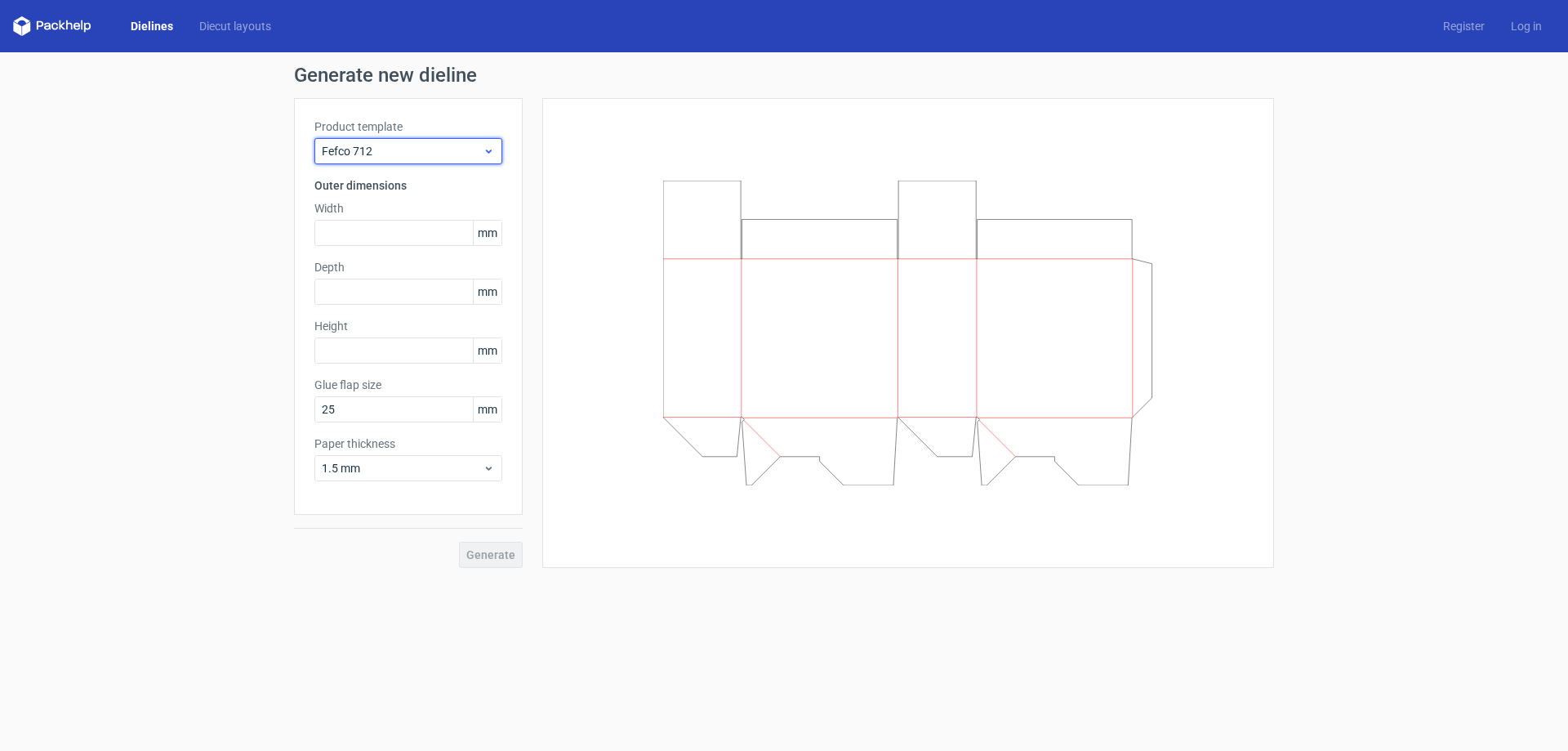
click at [431, 160] on div "Fefco 712" at bounding box center [408, 151] width 188 height 27
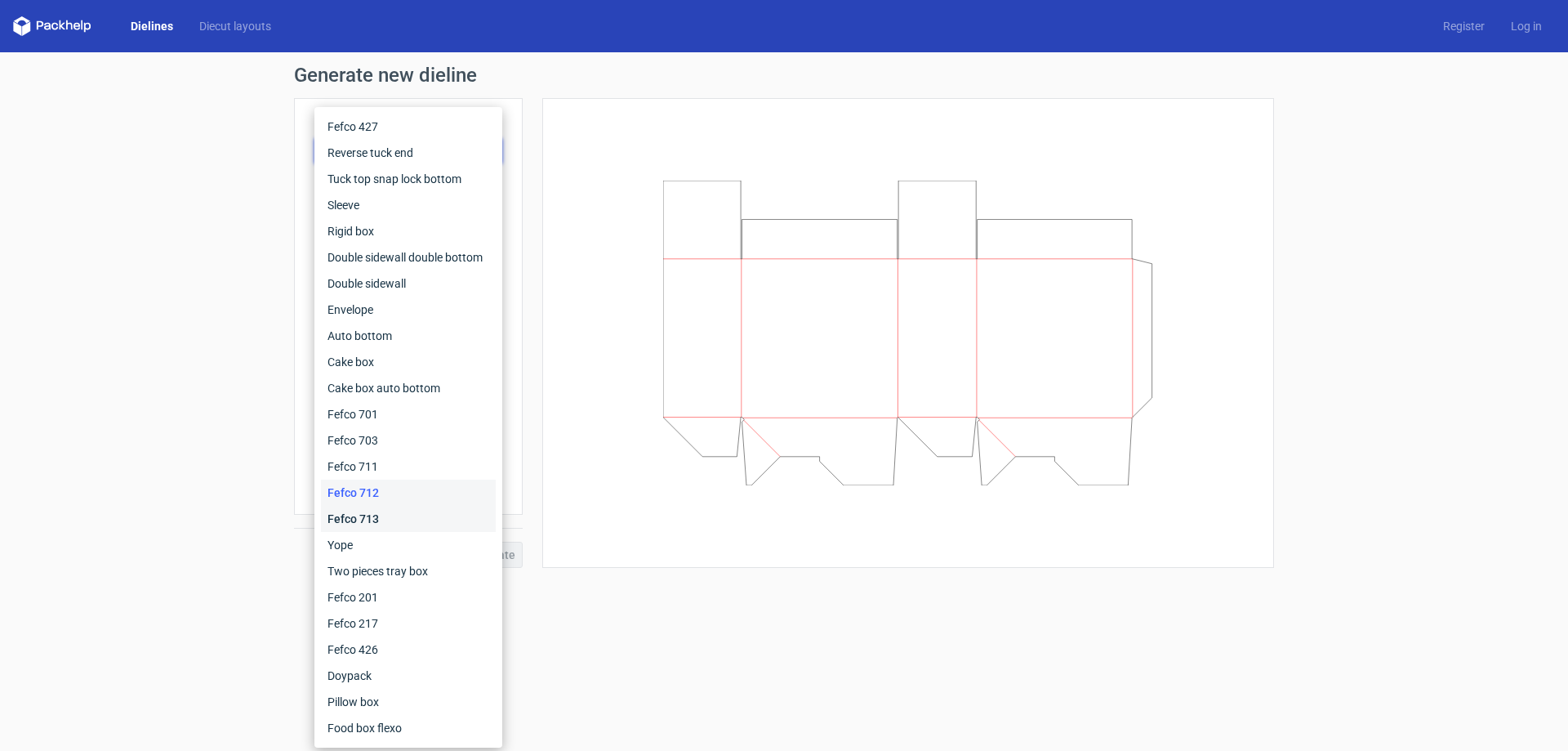
click at [393, 511] on div "Fefco 713" at bounding box center [409, 519] width 175 height 27
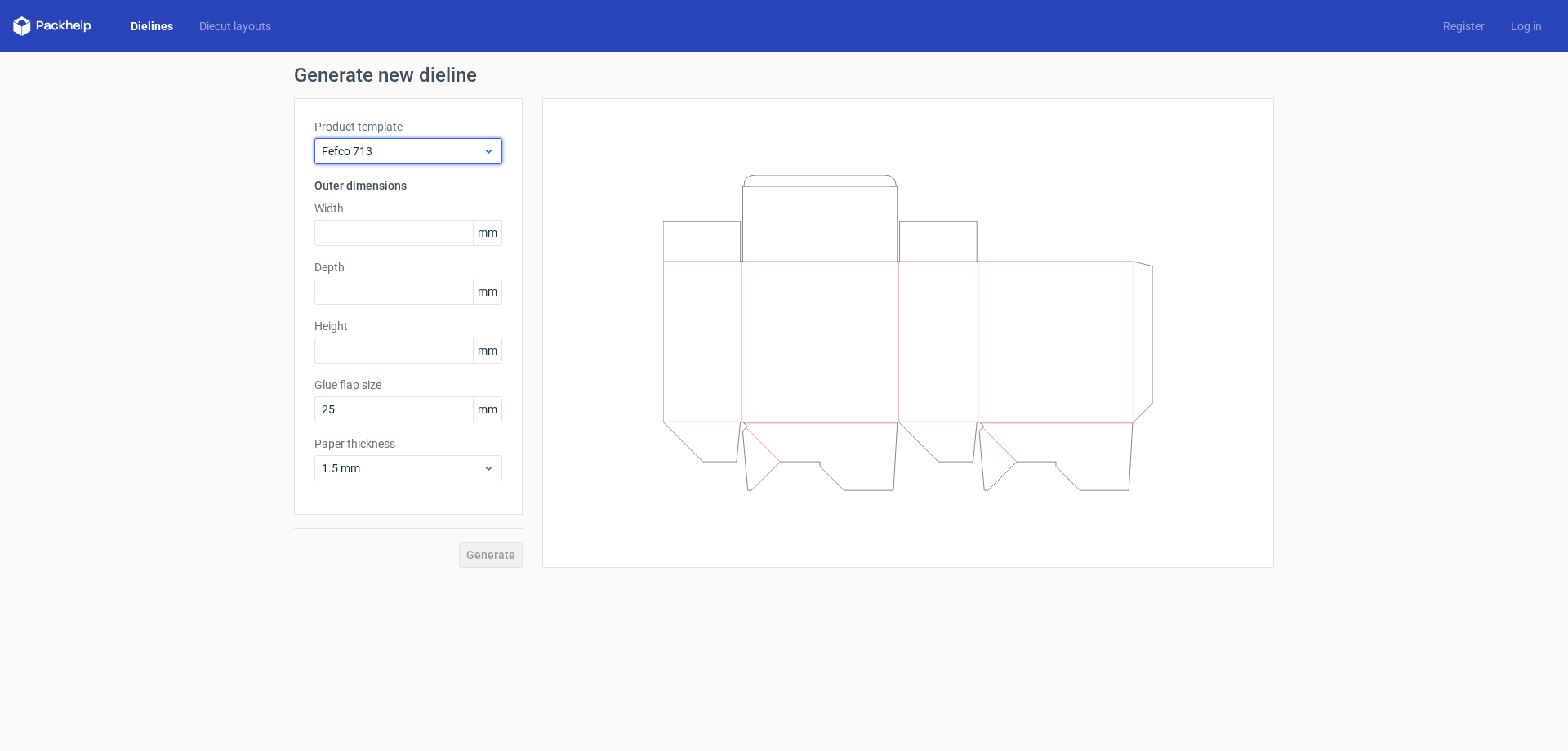
click at [455, 140] on div "Fefco 713" at bounding box center [408, 151] width 188 height 27
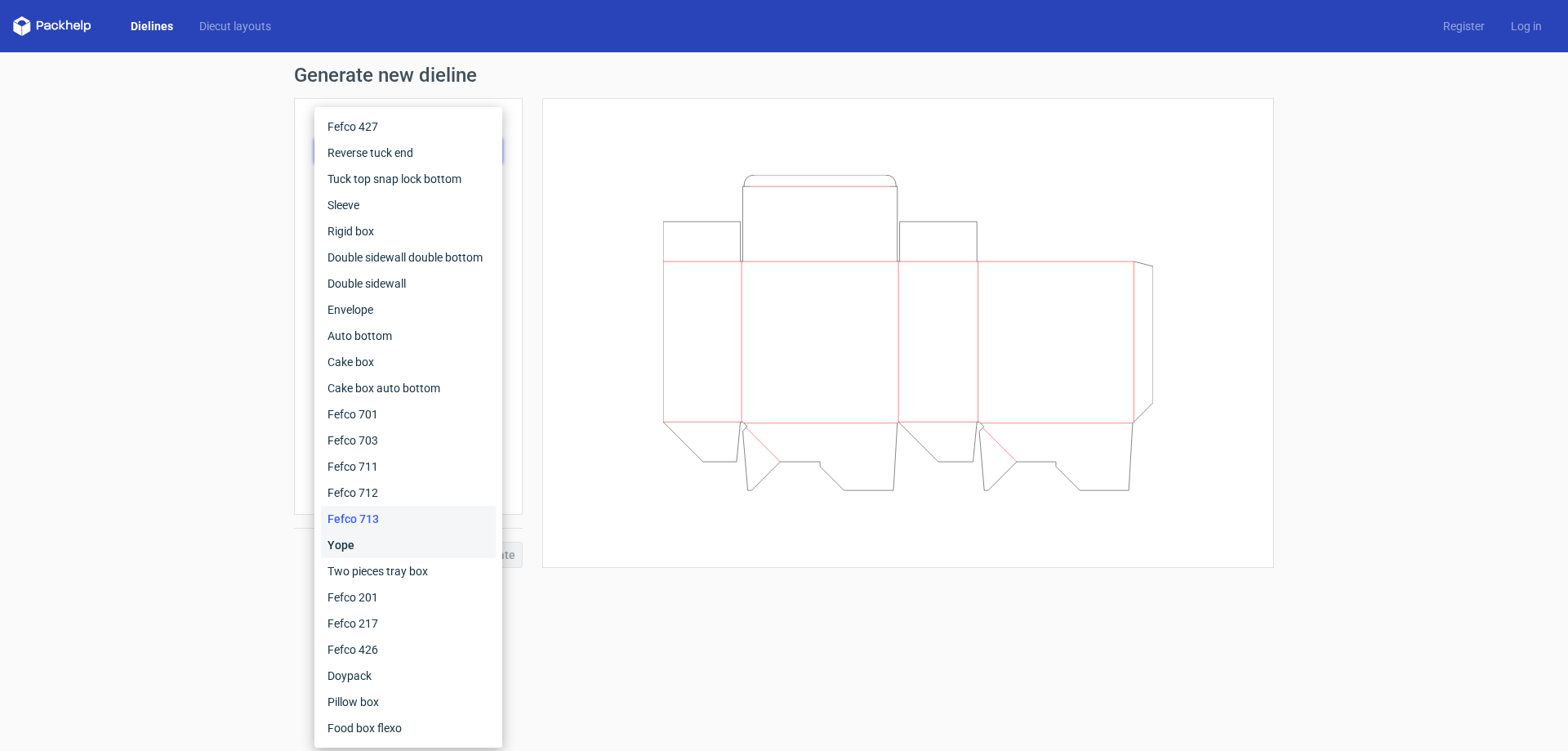
click at [362, 541] on div "Yope" at bounding box center [409, 545] width 175 height 27
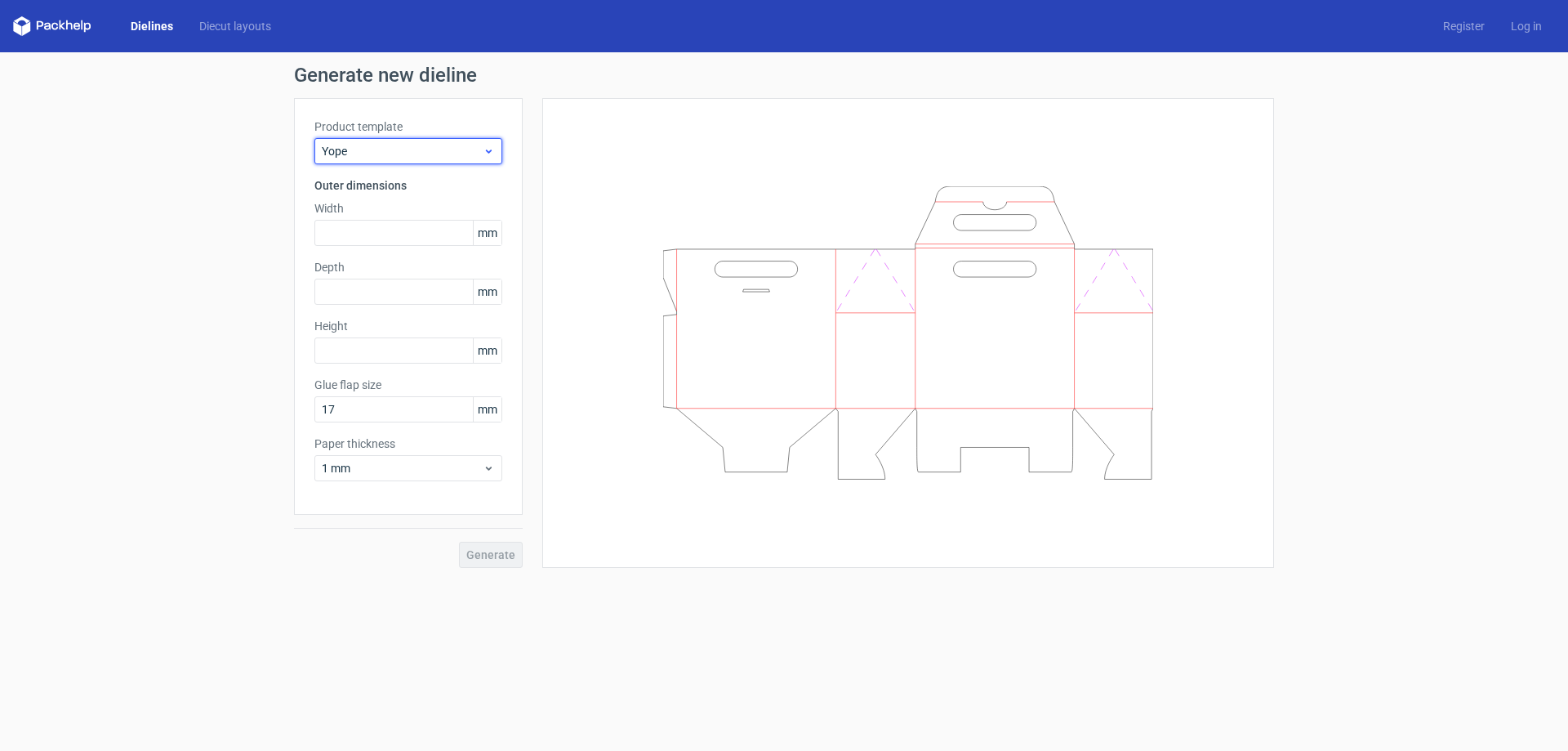
click at [446, 158] on span "Yope" at bounding box center [403, 151] width 161 height 16
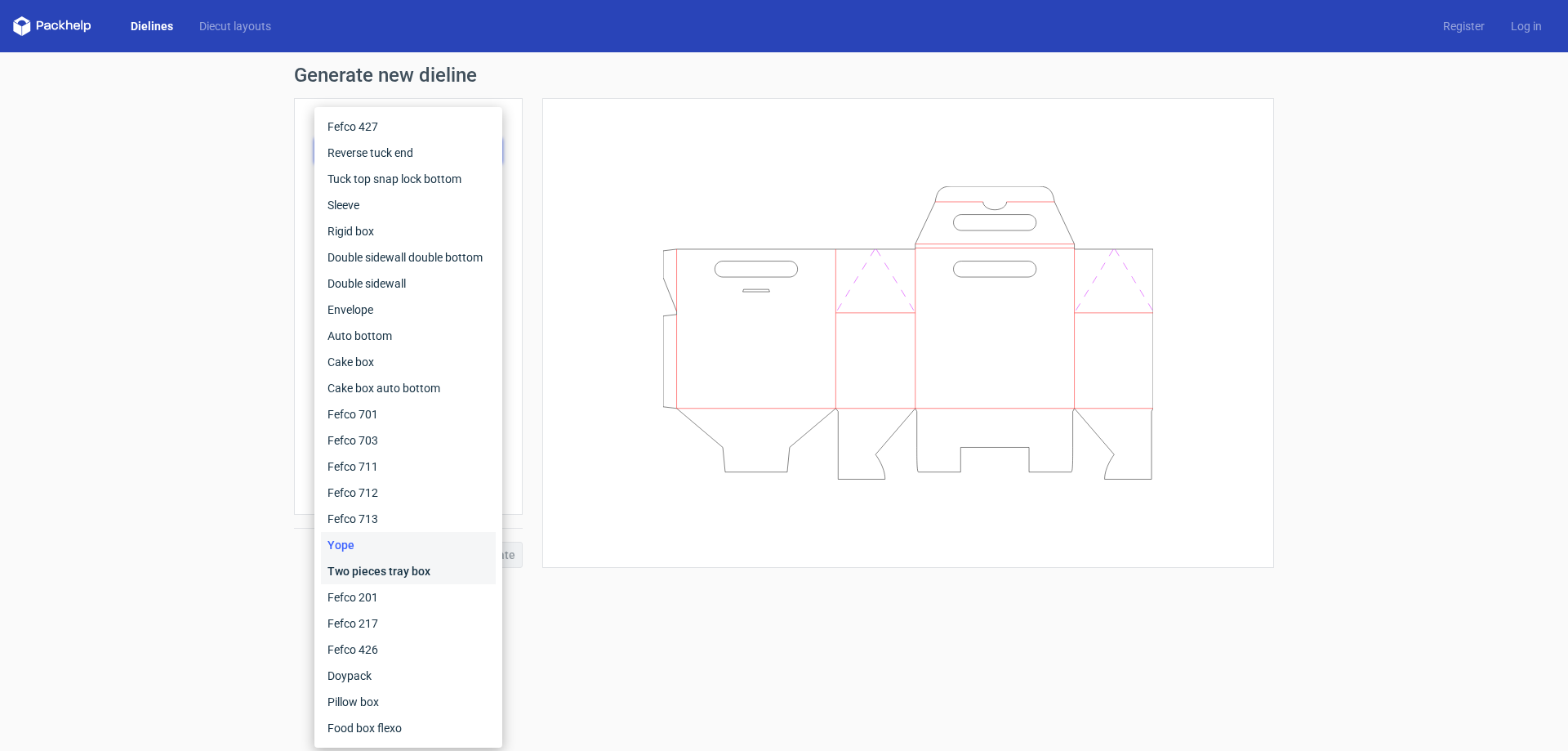
click at [423, 573] on div "Two pieces tray box" at bounding box center [409, 571] width 175 height 27
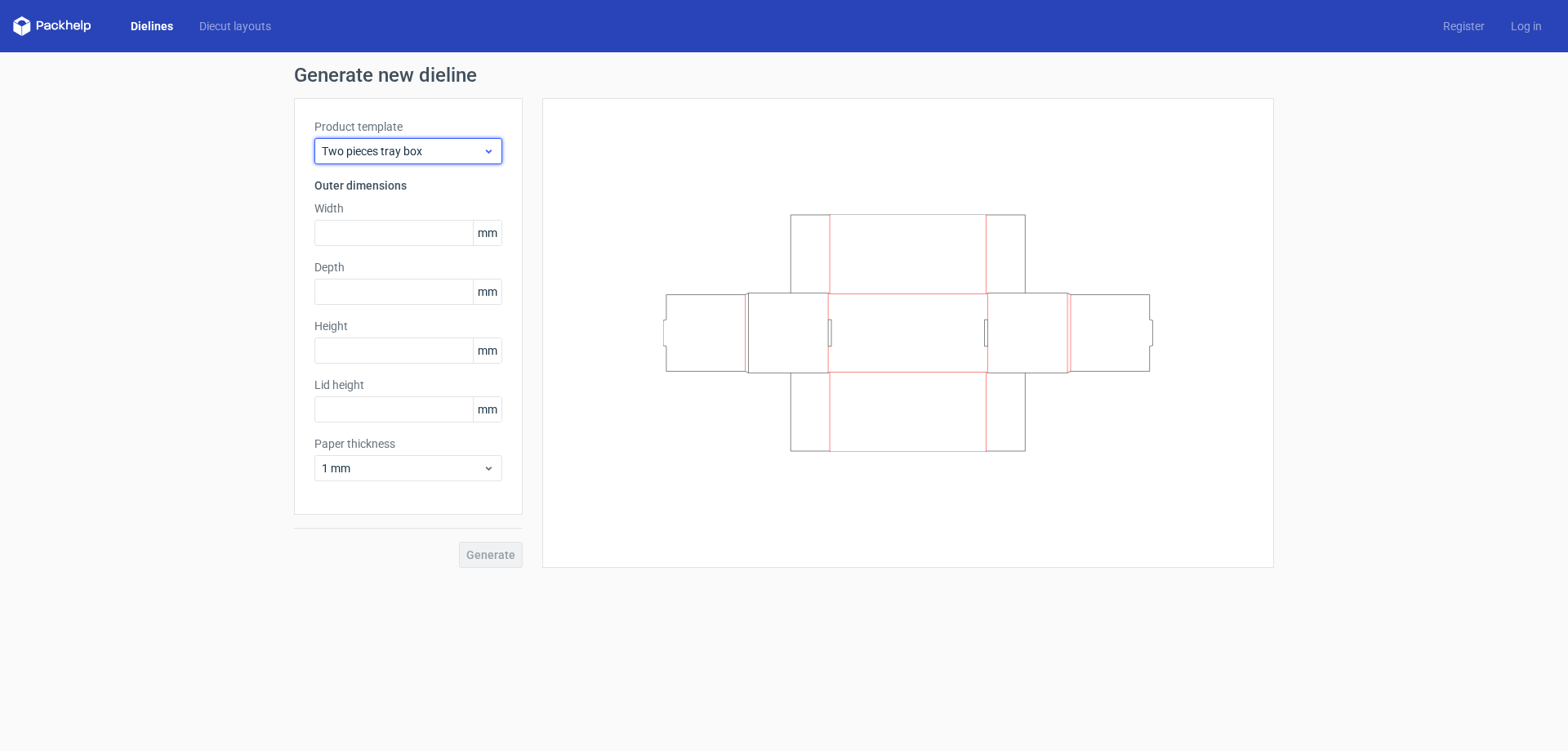
click at [411, 158] on span "Two pieces tray box" at bounding box center [403, 151] width 161 height 16
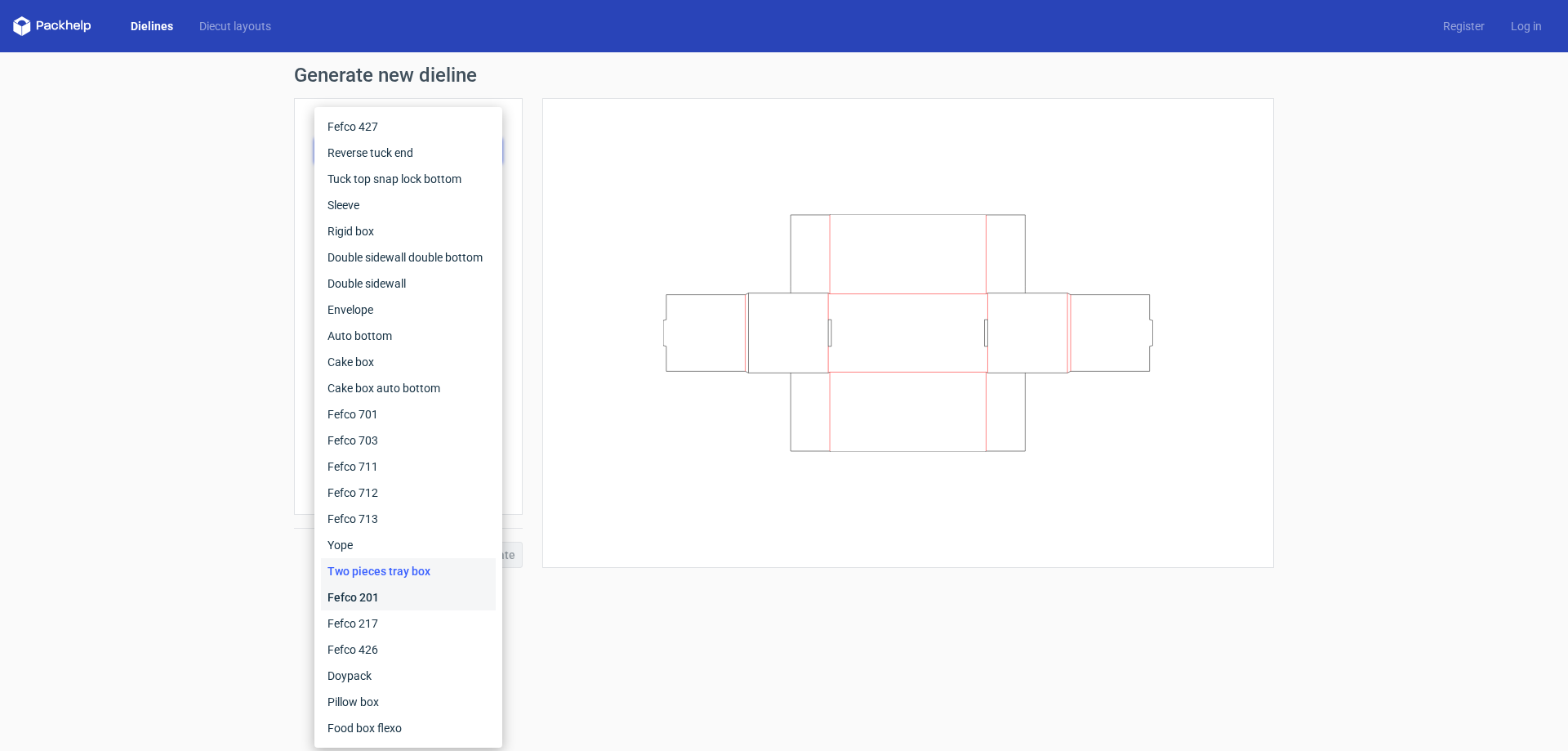
click at [394, 601] on div "Fefco 201" at bounding box center [409, 598] width 175 height 27
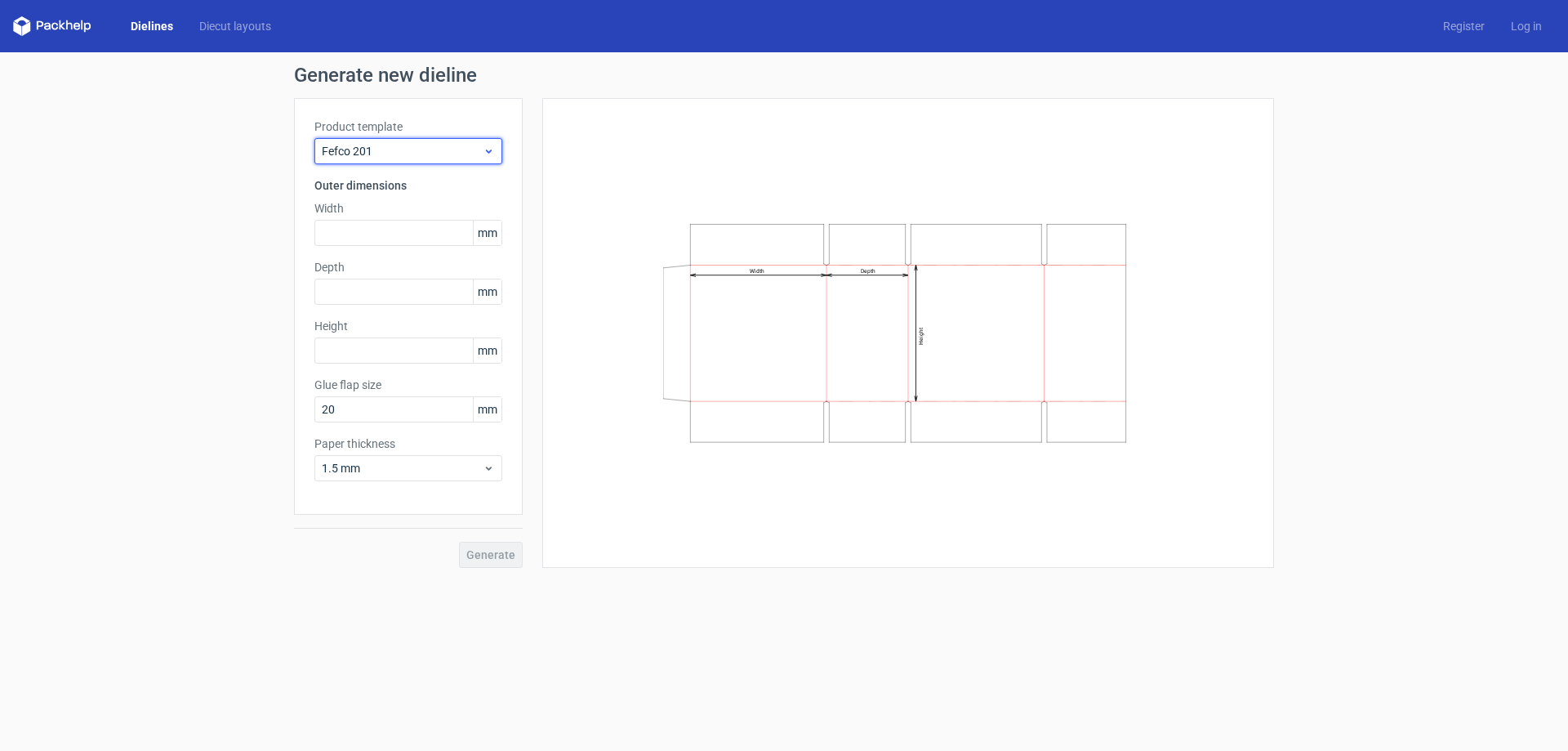
click at [418, 160] on div "Fefco 201" at bounding box center [408, 151] width 188 height 27
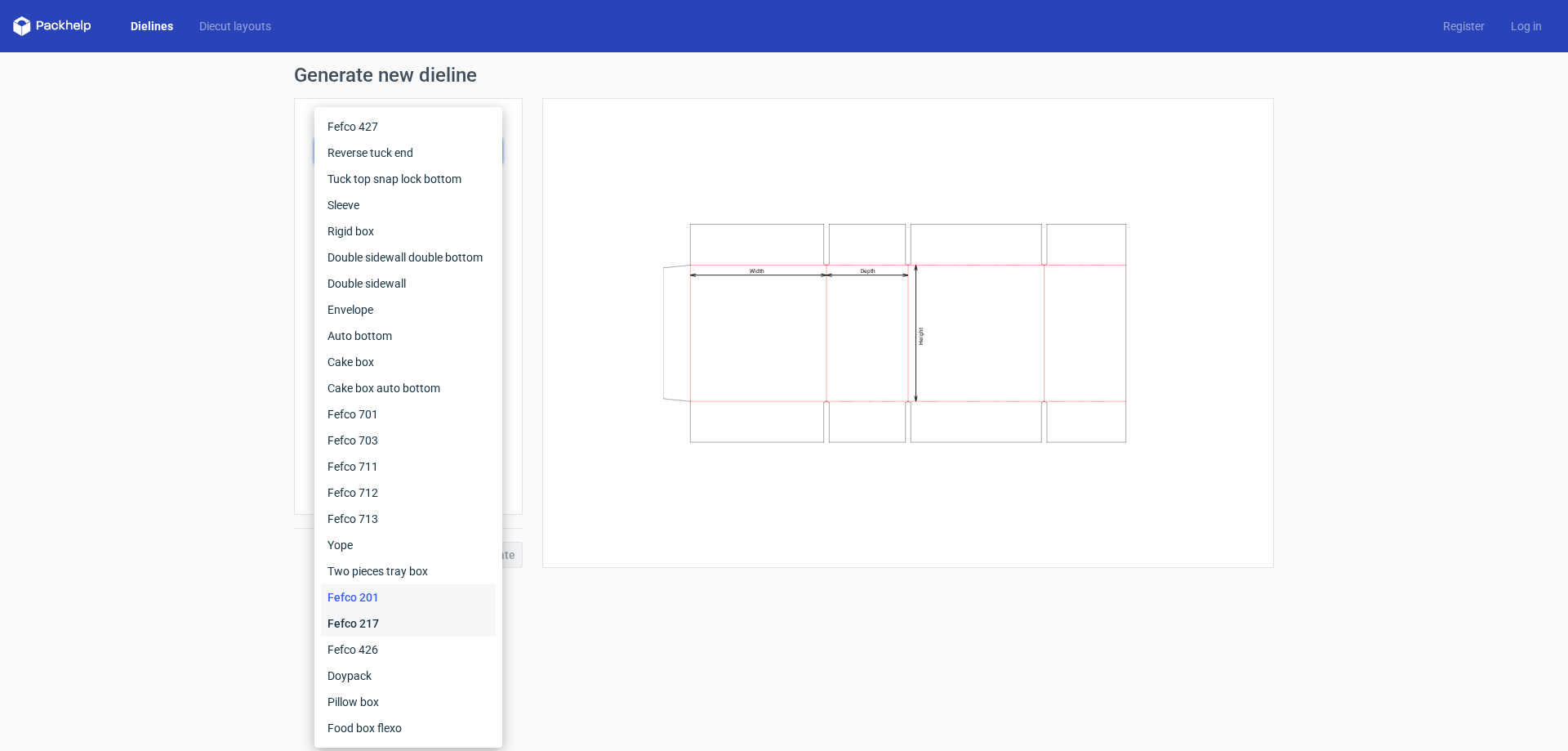
click at [410, 629] on div "Fefco 217" at bounding box center [409, 623] width 175 height 27
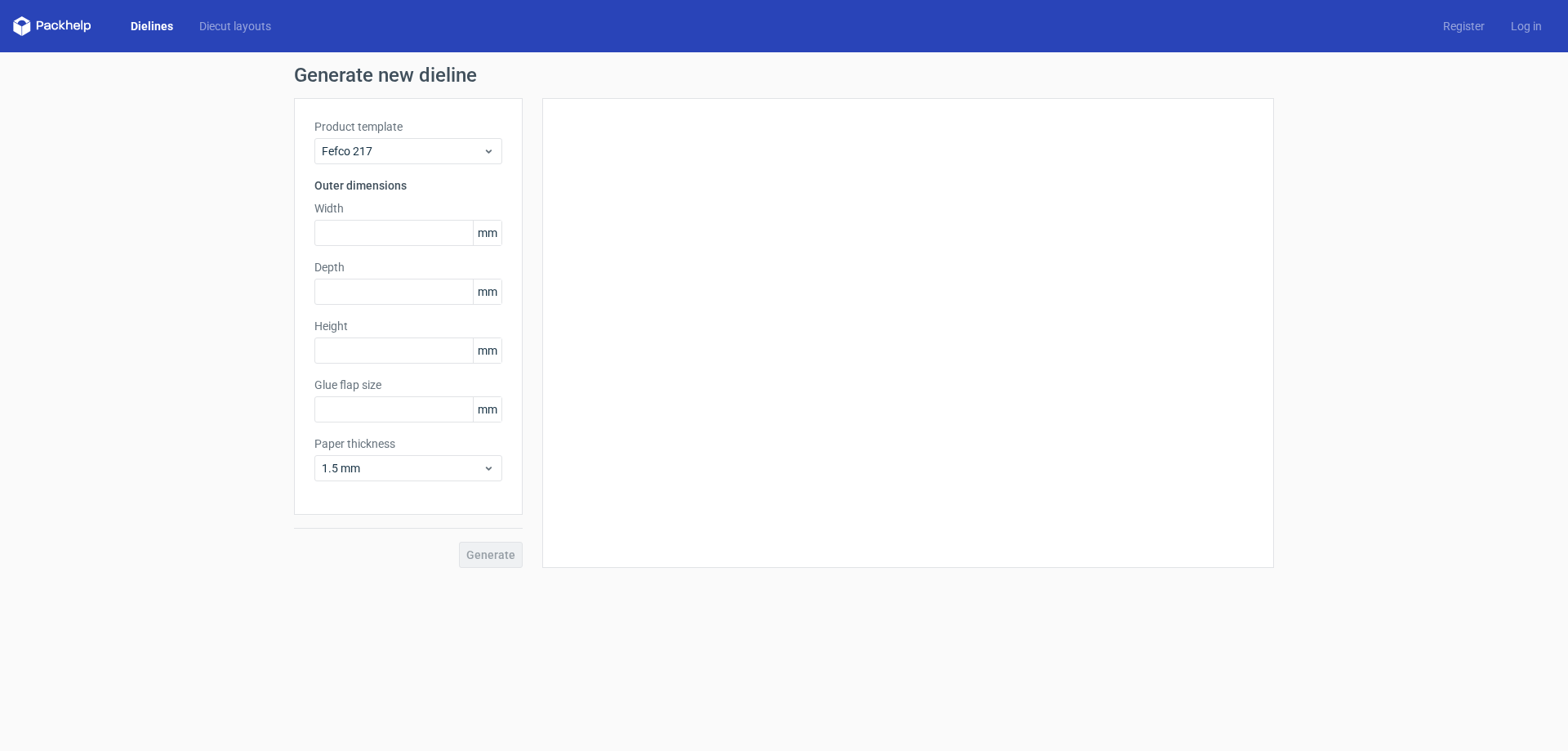
type input "20"
click at [410, 166] on div "Product template Fefco 217 Outer dimensions Width mm Depth mm Height mm Glue fl…" at bounding box center [408, 306] width 229 height 417
click at [414, 153] on span "Fefco 217" at bounding box center [403, 151] width 161 height 16
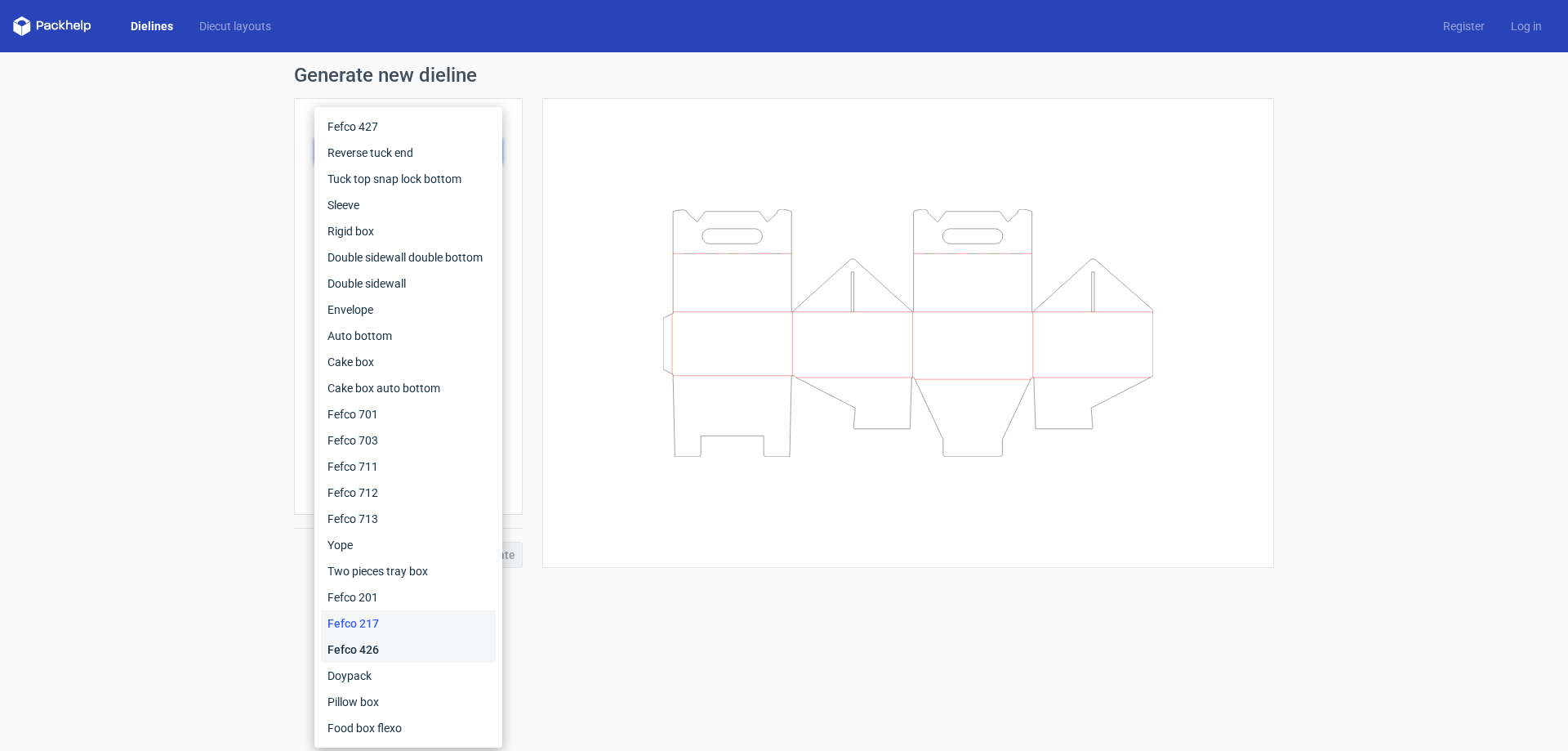
click at [404, 652] on div "Fefco 426" at bounding box center [409, 650] width 175 height 27
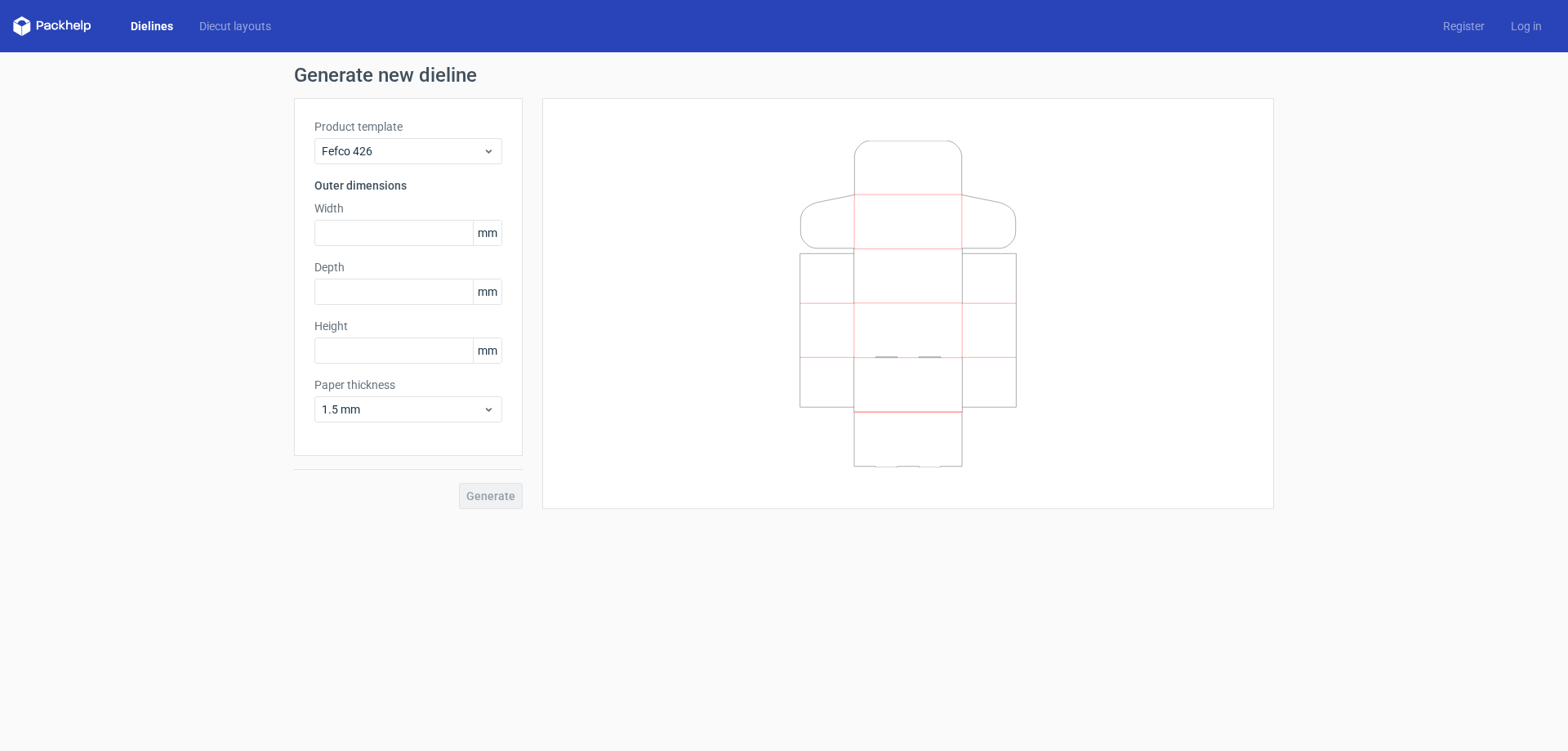
click at [432, 136] on div "Product template Fefco 426" at bounding box center [408, 141] width 188 height 45
click at [431, 153] on span "Fefco 426" at bounding box center [403, 151] width 161 height 16
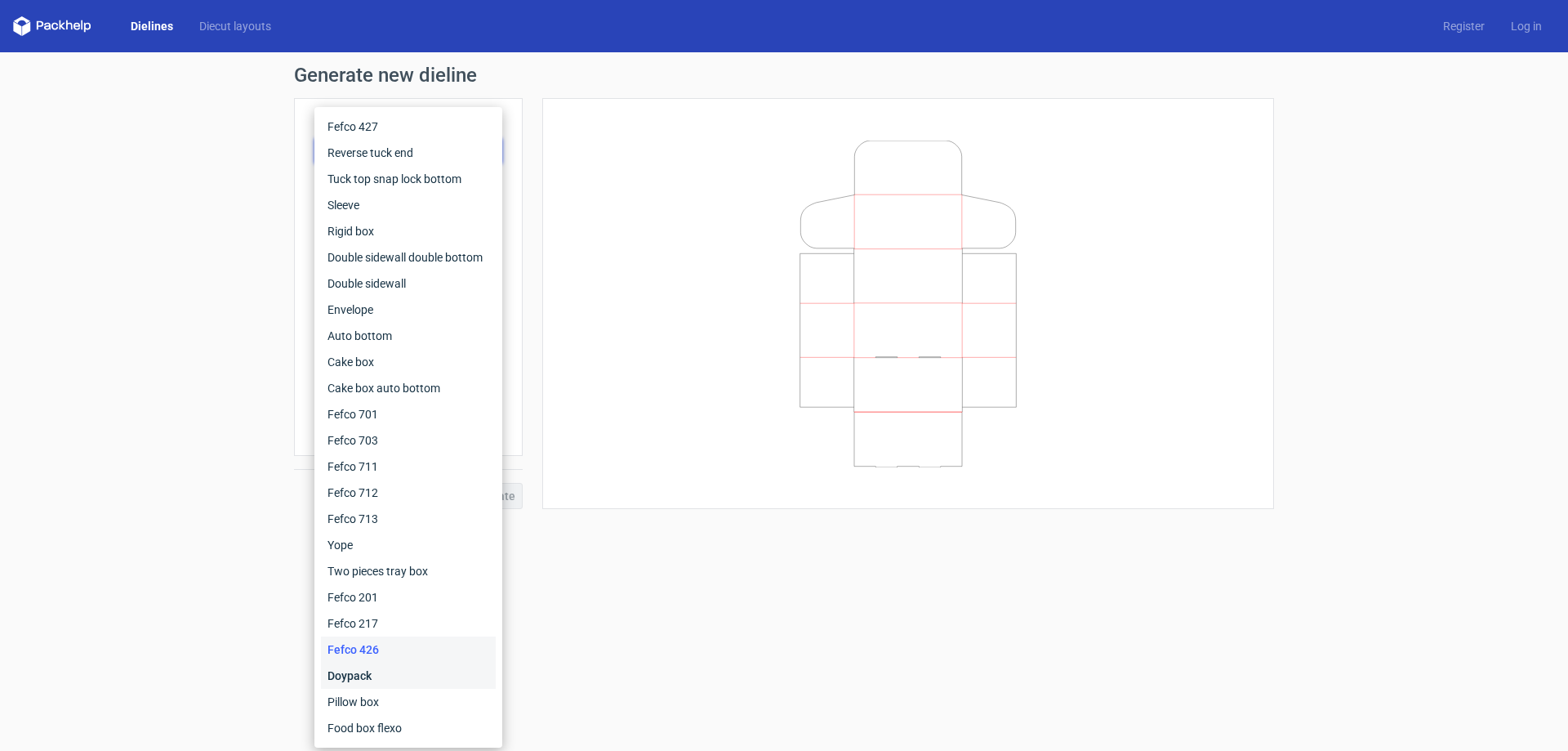
drag, startPoint x: 423, startPoint y: 670, endPoint x: 413, endPoint y: 671, distance: 10.0
click at [422, 671] on div "Doypack" at bounding box center [409, 676] width 175 height 27
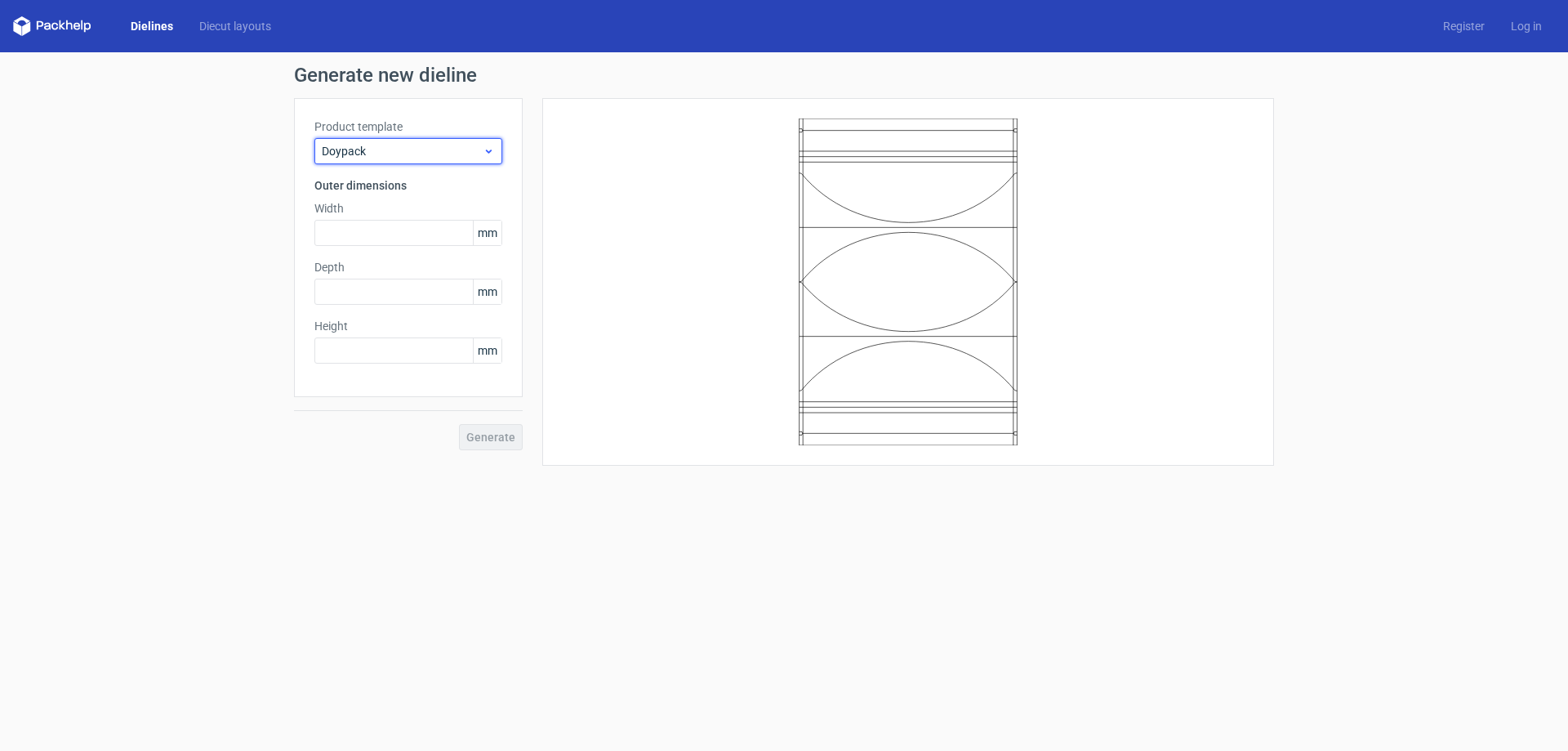
click at [453, 160] on div "Doypack" at bounding box center [408, 151] width 188 height 27
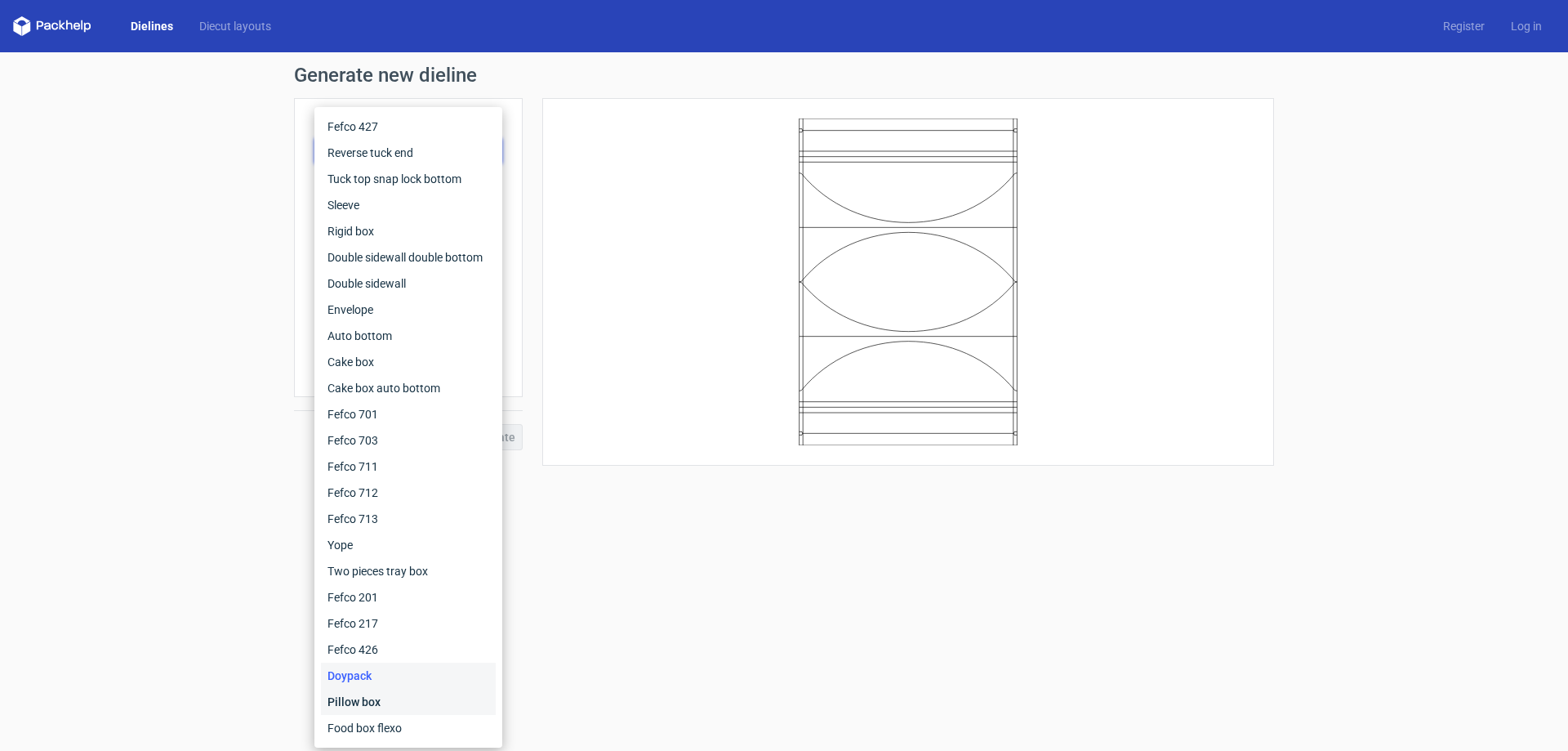
click at [387, 698] on div "Pillow box" at bounding box center [409, 702] width 175 height 27
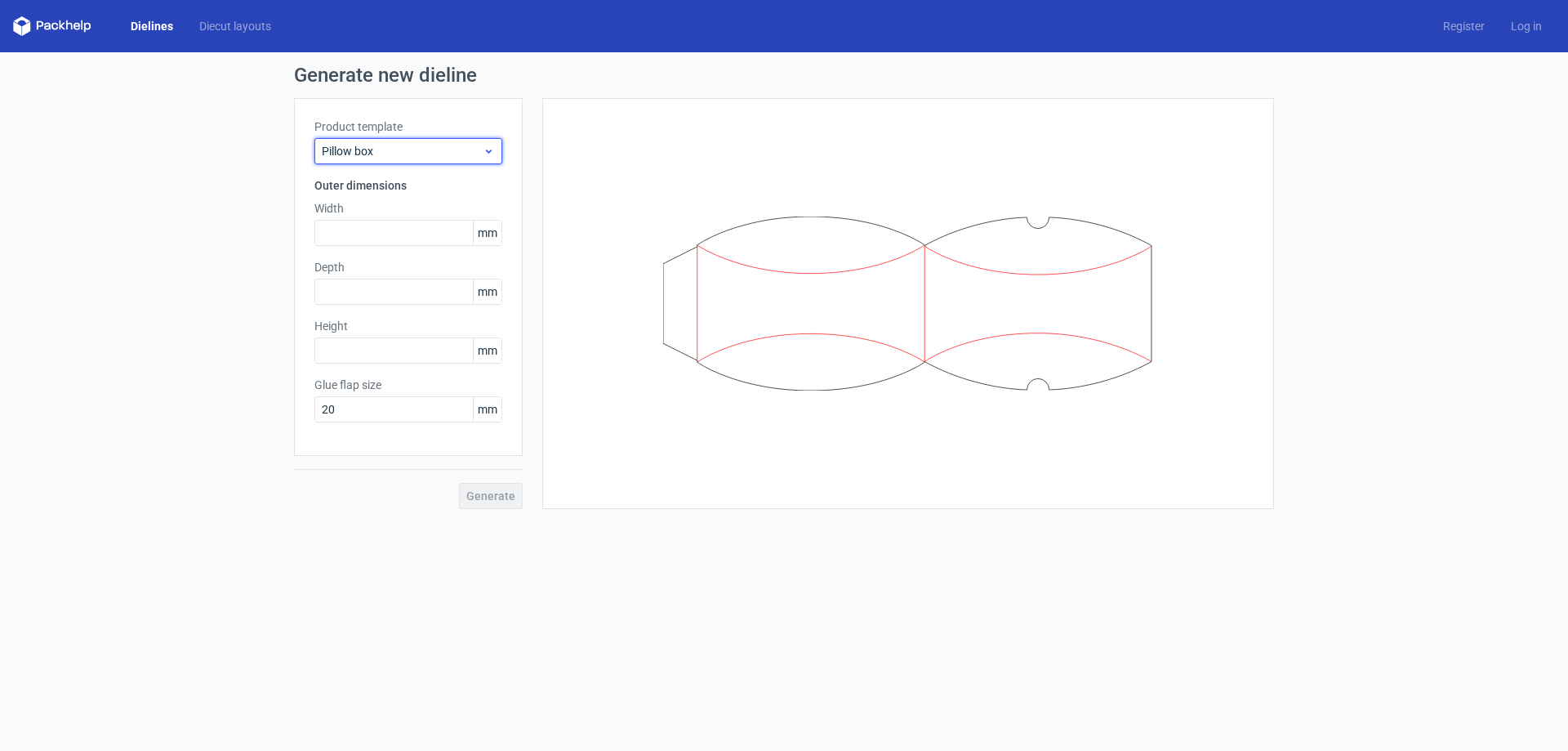
click at [380, 149] on span "Pillow box" at bounding box center [403, 151] width 161 height 16
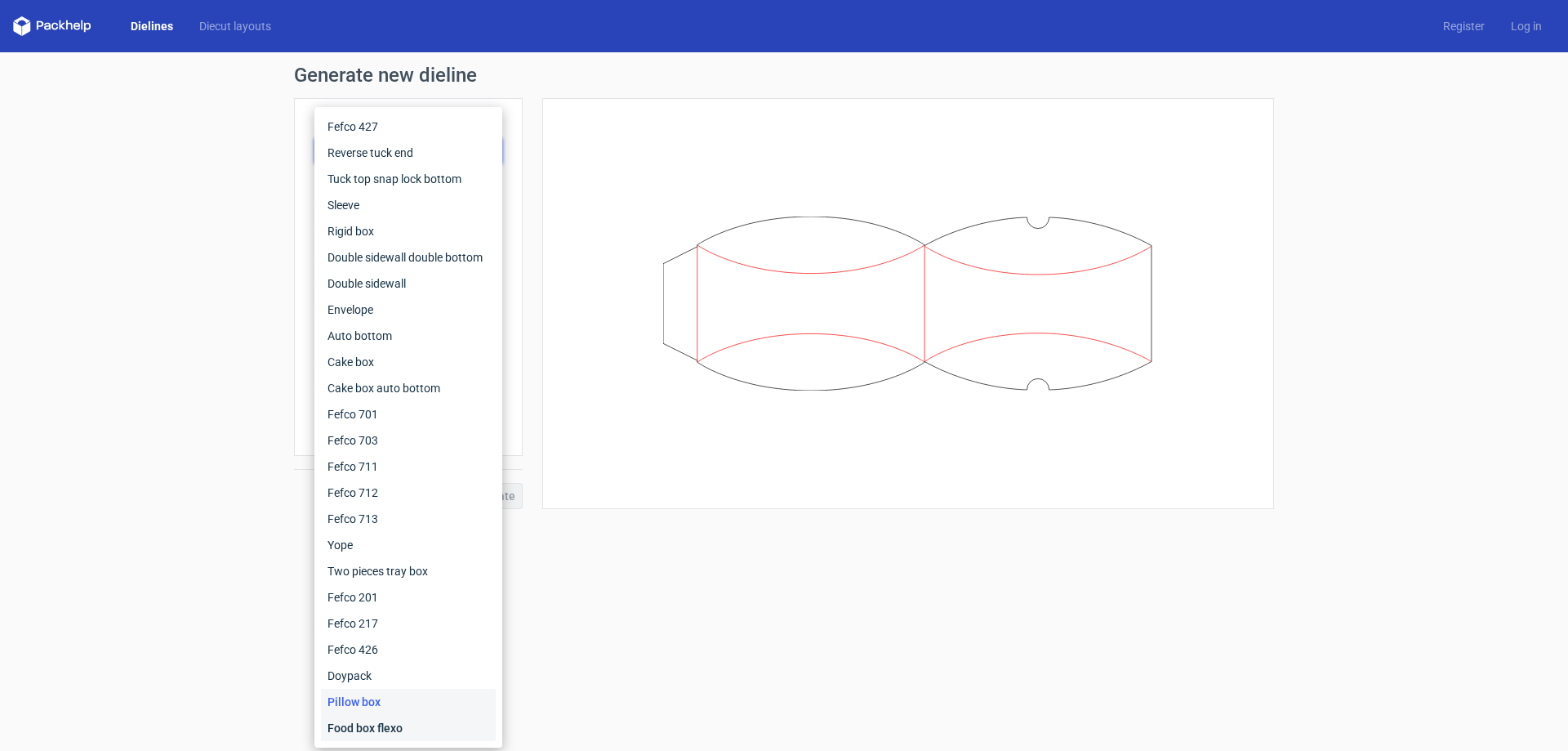
click at [393, 728] on div "Food box flexo" at bounding box center [409, 728] width 175 height 27
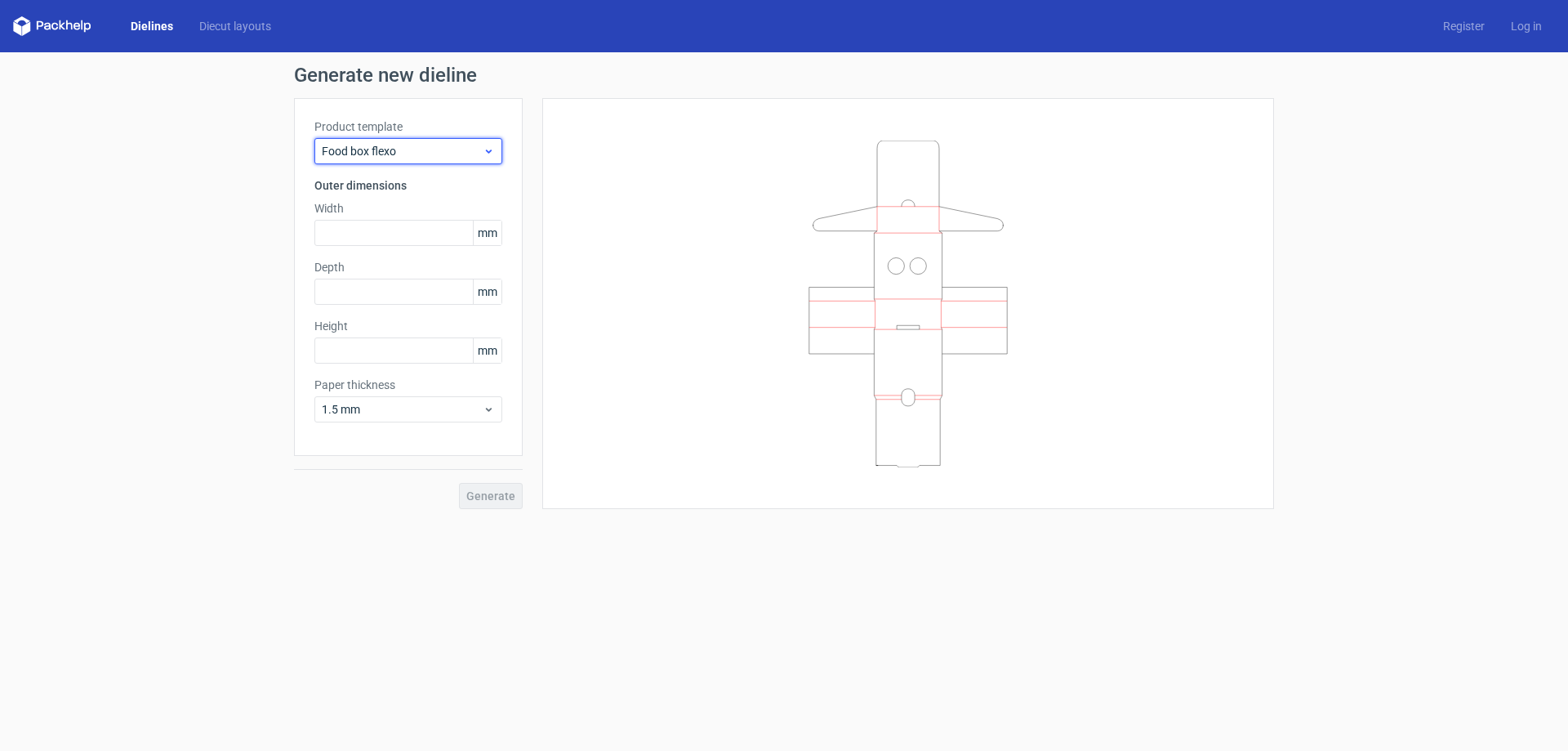
click at [380, 159] on div "Food box flexo" at bounding box center [408, 151] width 188 height 27
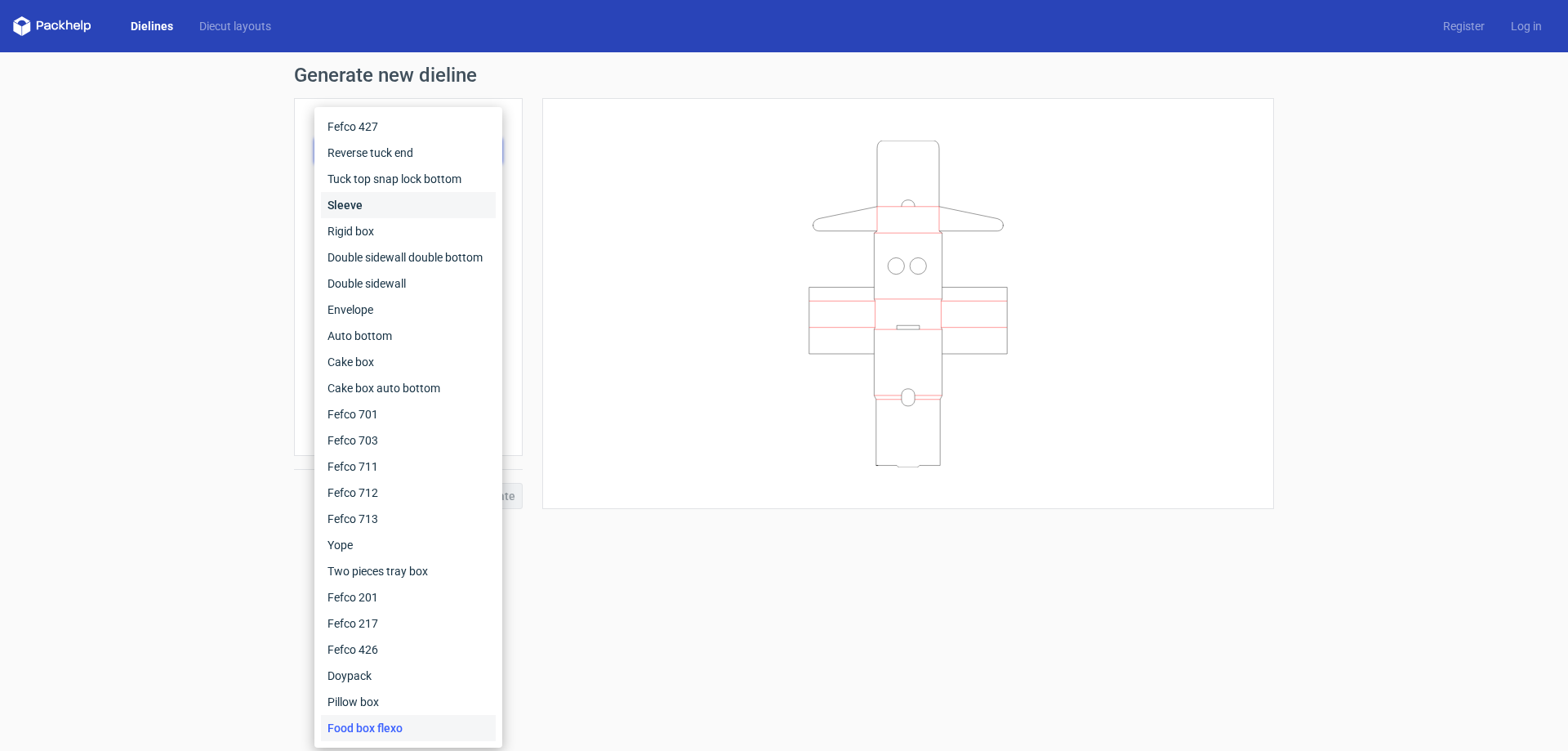
click at [386, 200] on div "Sleeve" at bounding box center [409, 205] width 175 height 27
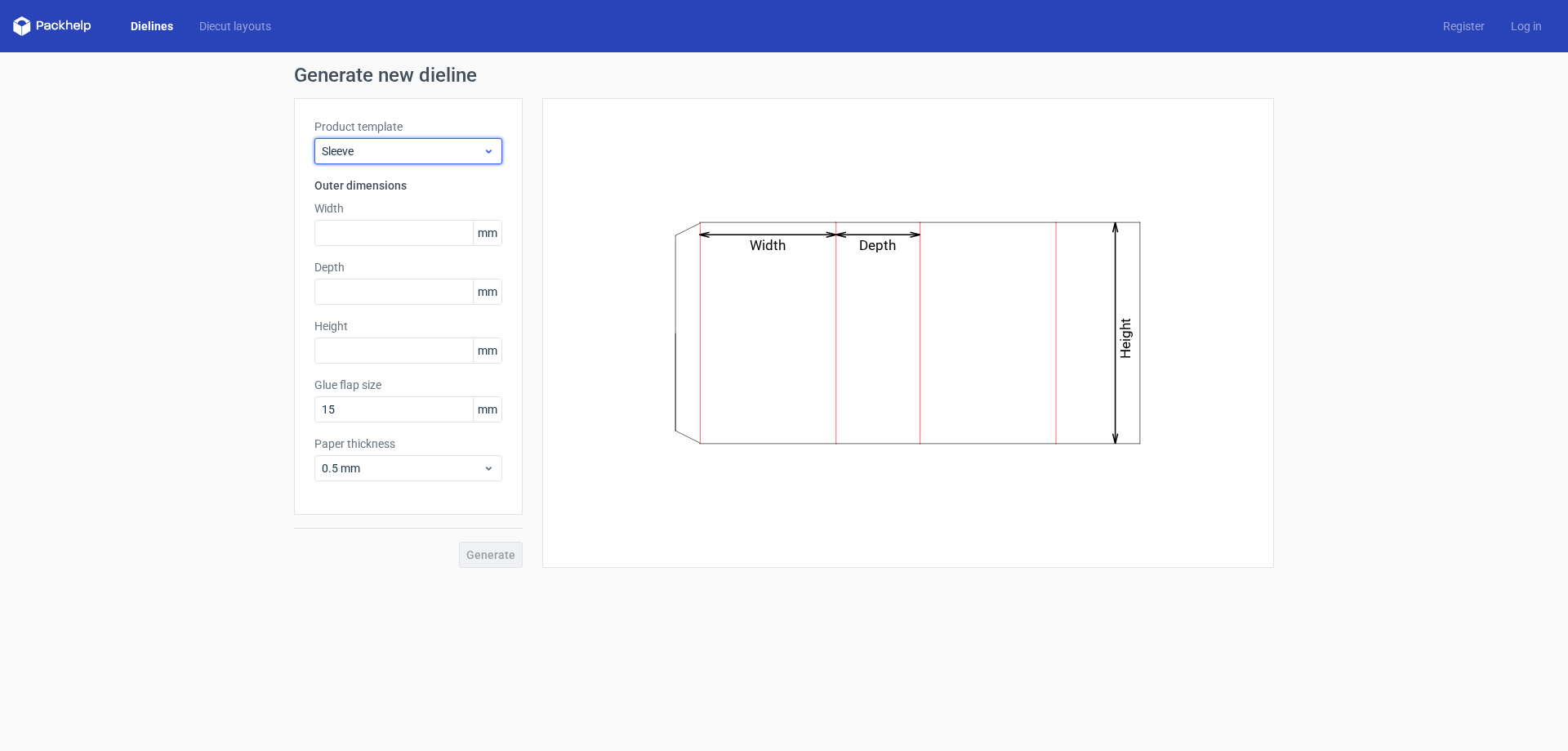
click at [376, 159] on div "Sleeve" at bounding box center [408, 151] width 188 height 27
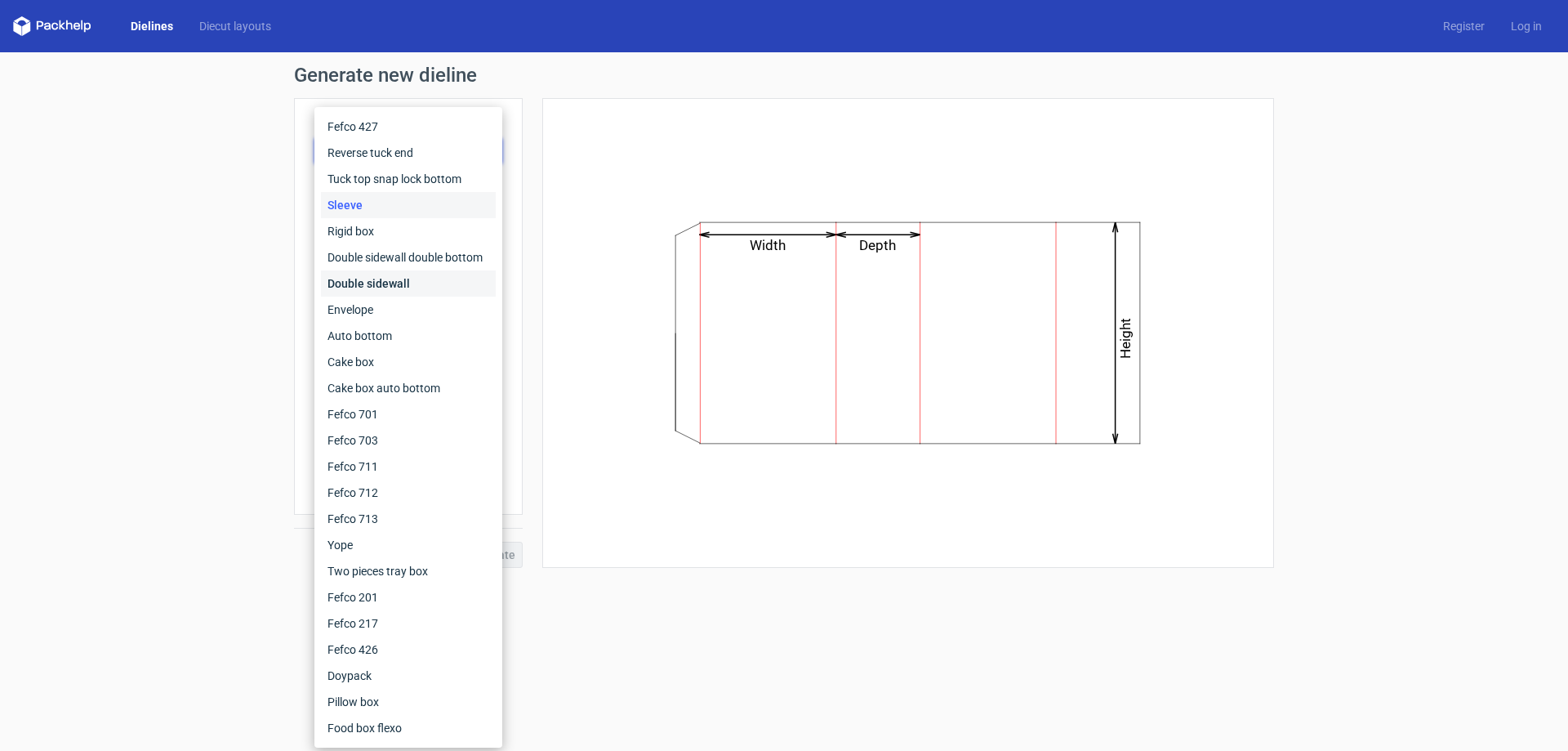
click at [438, 283] on div "Double sidewall" at bounding box center [409, 284] width 175 height 27
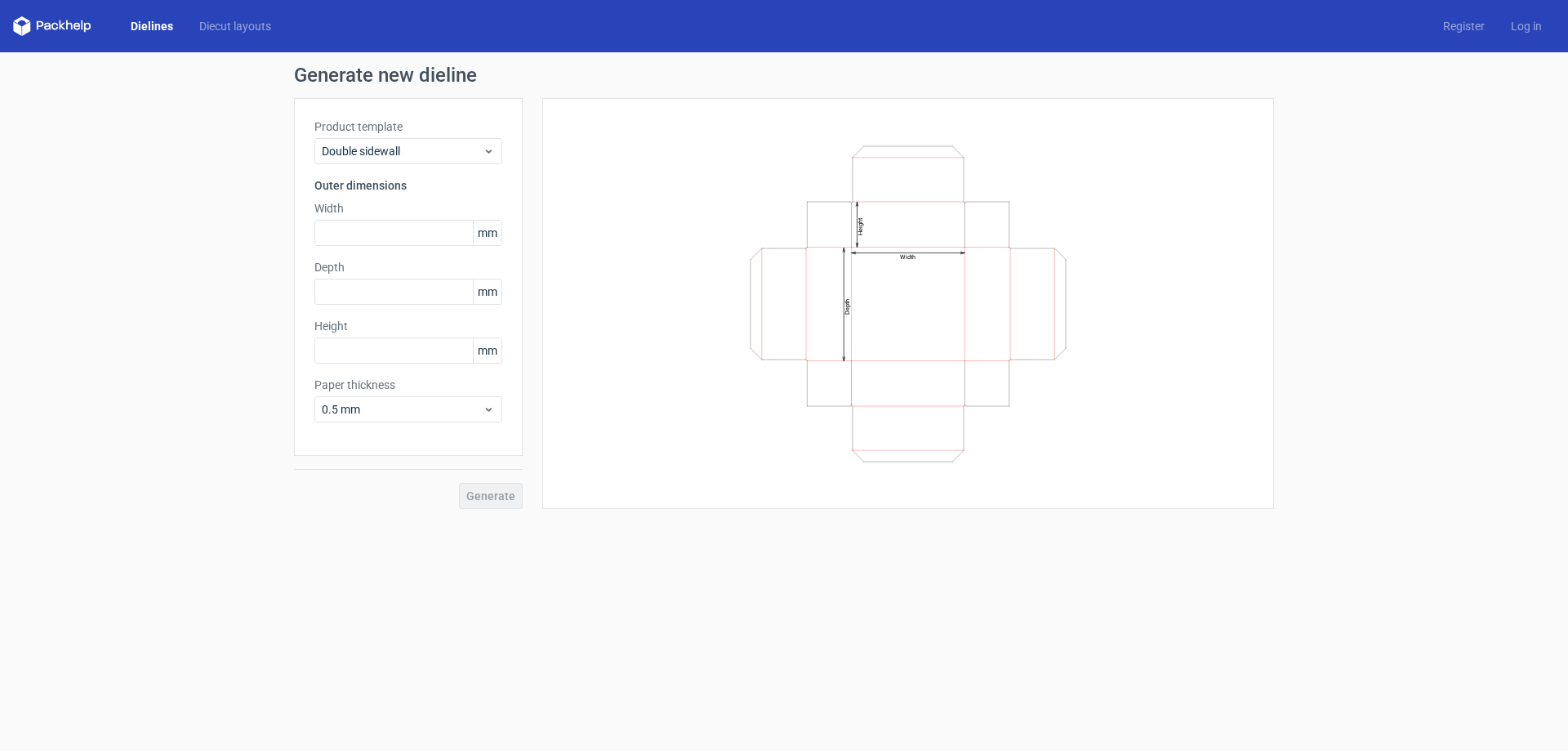
click at [196, 3] on div "Dielines Diecut layouts Register Log in" at bounding box center [784, 26] width 1568 height 52
click at [218, 32] on link "Diecut layouts" at bounding box center [235, 26] width 98 height 16
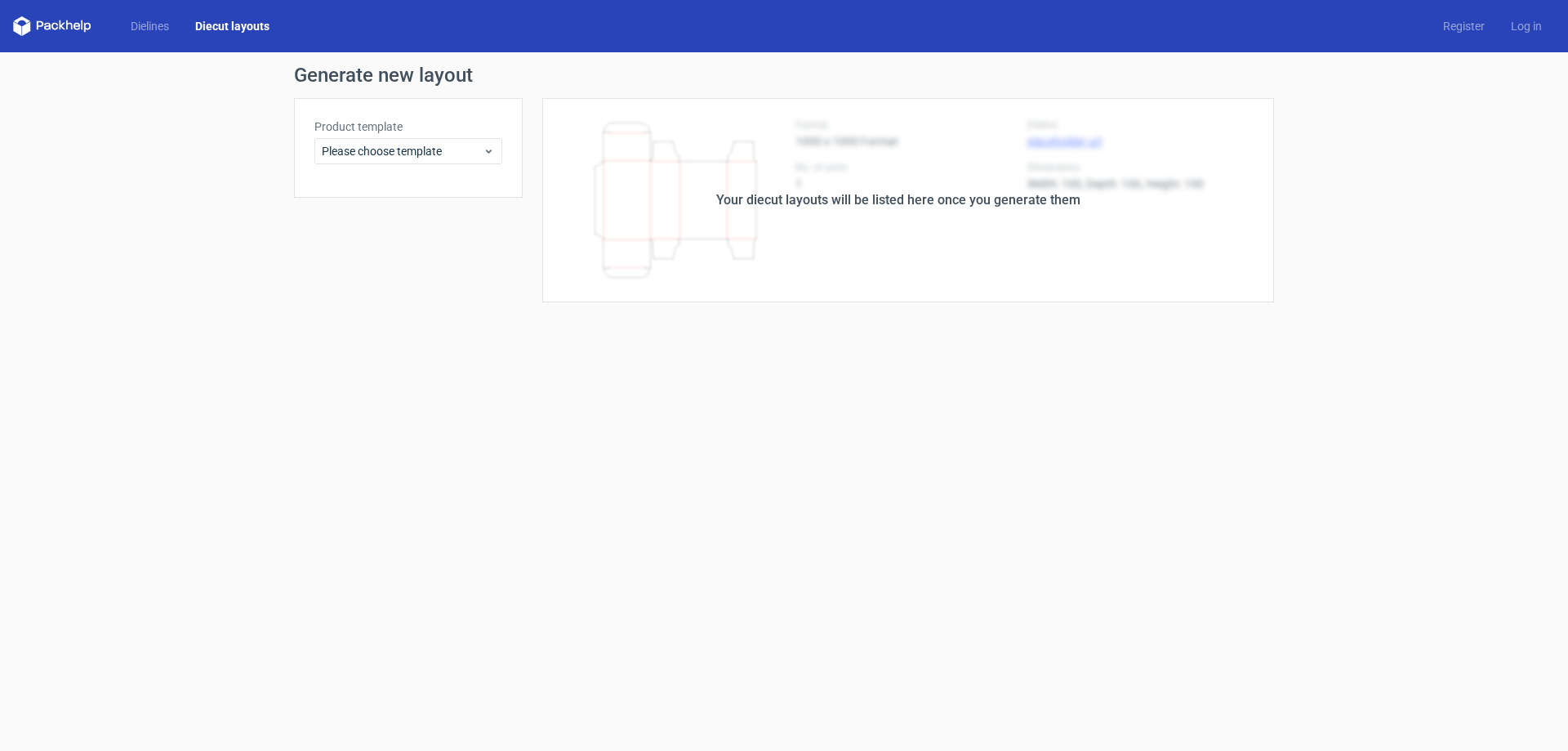
click at [368, 129] on label "Product template" at bounding box center [408, 126] width 188 height 16
click at [379, 149] on span "Please choose template" at bounding box center [403, 151] width 161 height 16
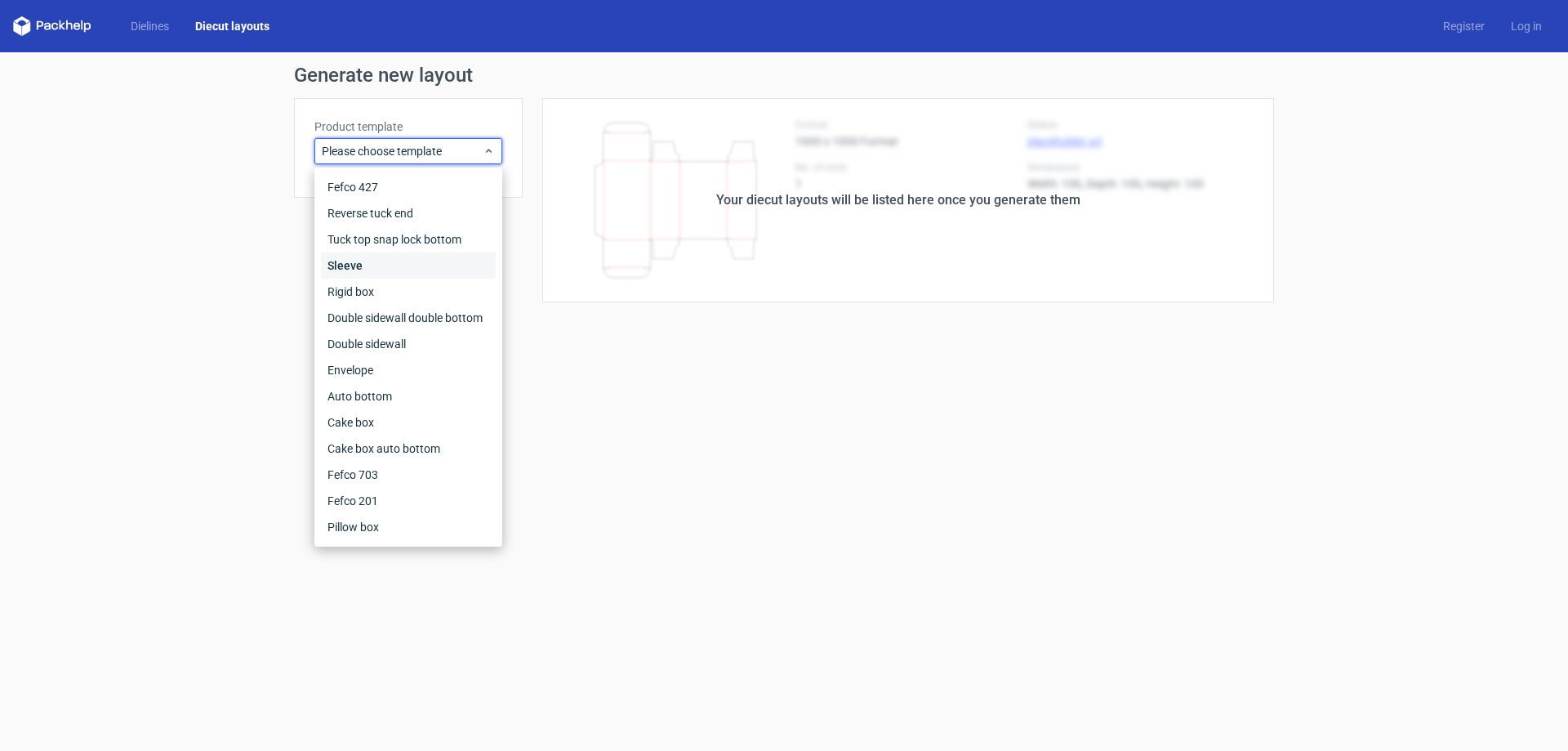
click at [370, 263] on div "Sleeve" at bounding box center [409, 266] width 175 height 27
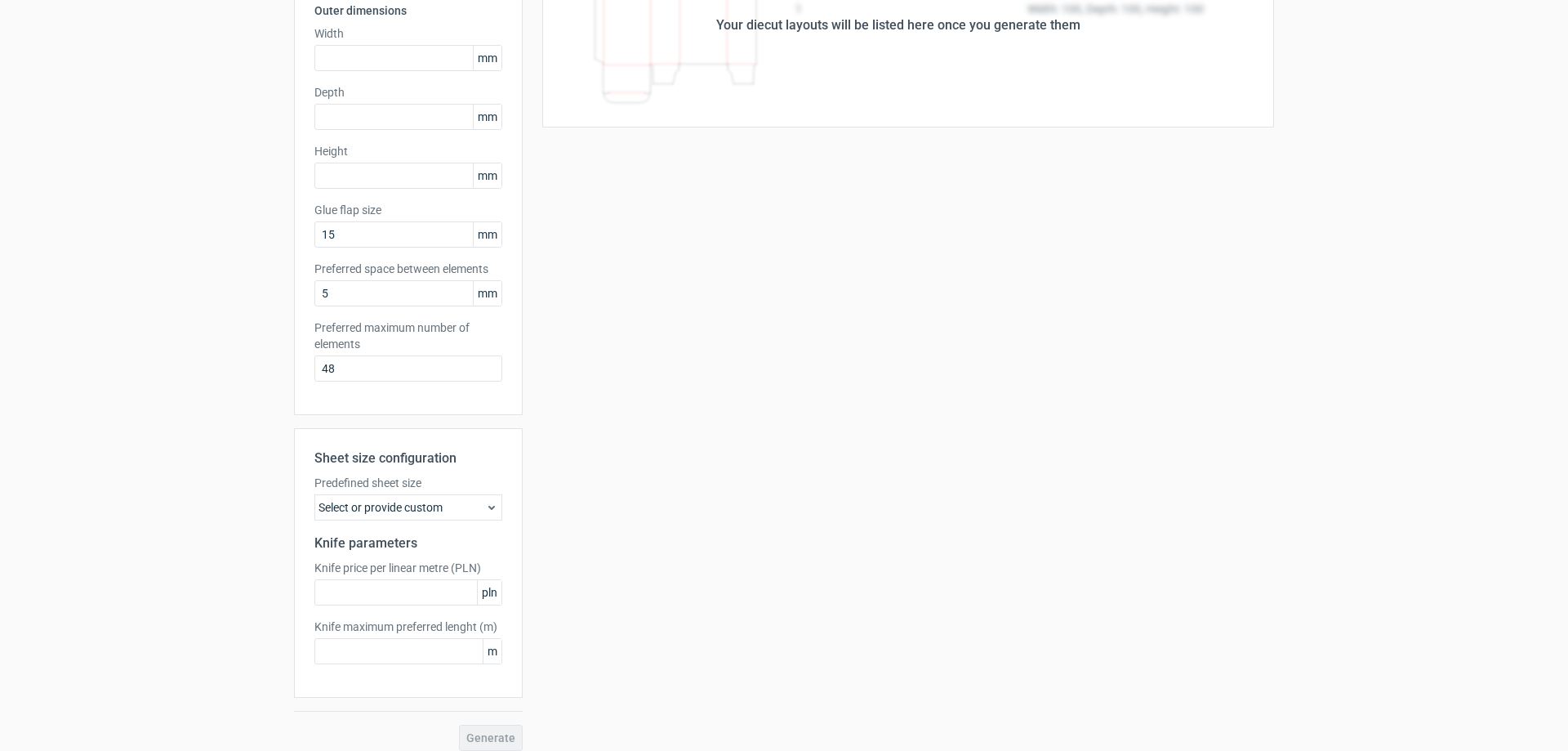
scroll to position [188, 0]
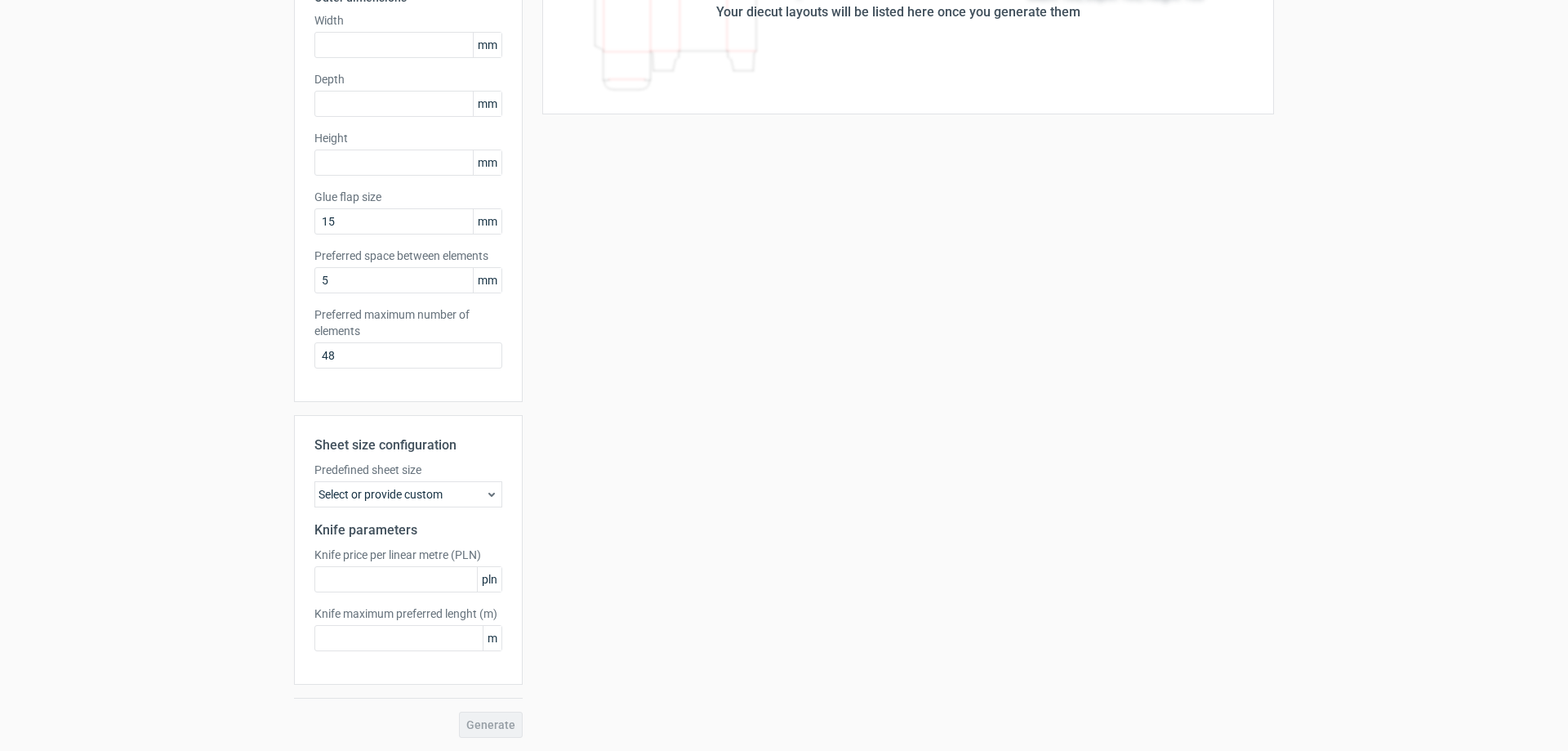
click at [472, 503] on div "Select or provide custom" at bounding box center [408, 494] width 188 height 27
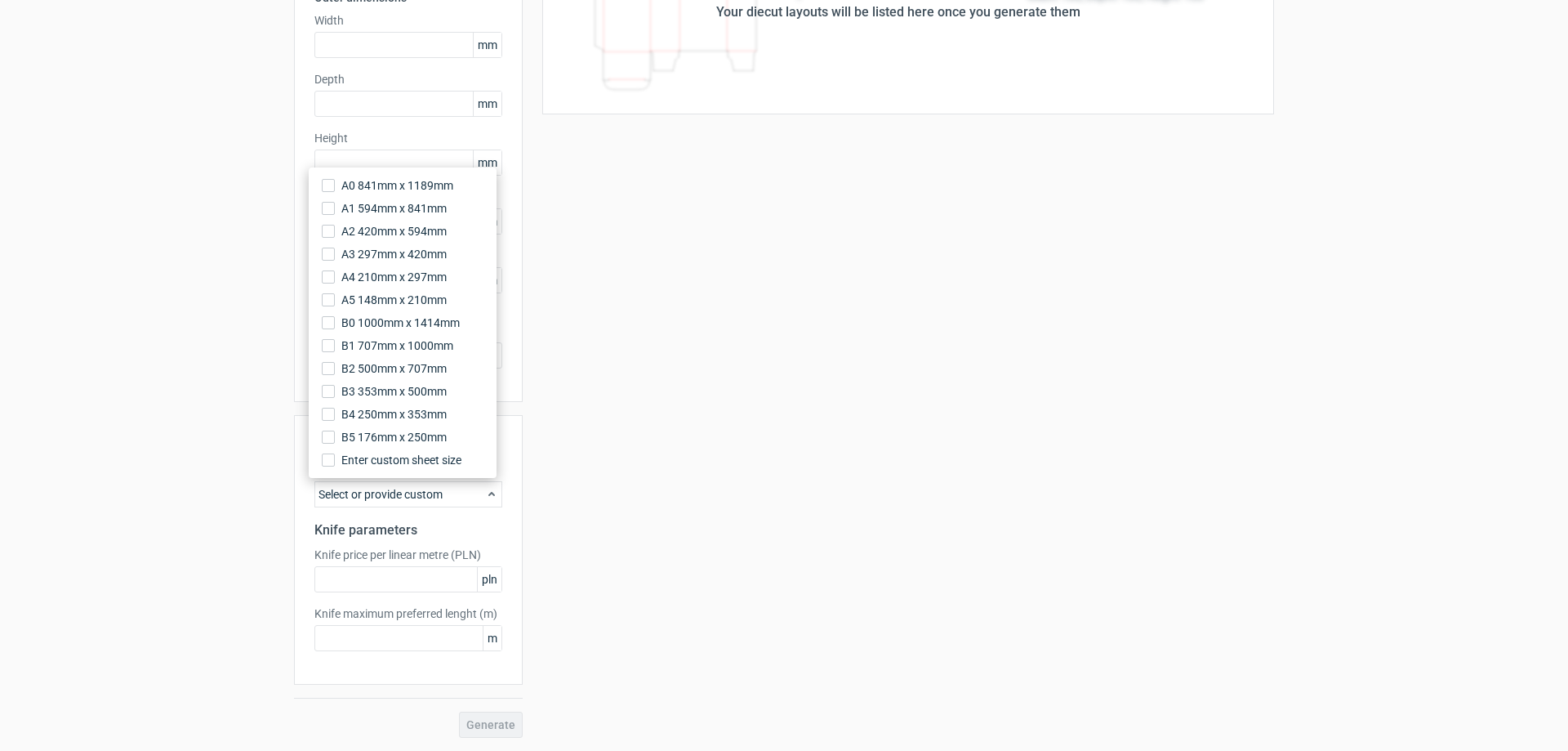
click at [472, 503] on div "Select or provide custom" at bounding box center [408, 494] width 188 height 27
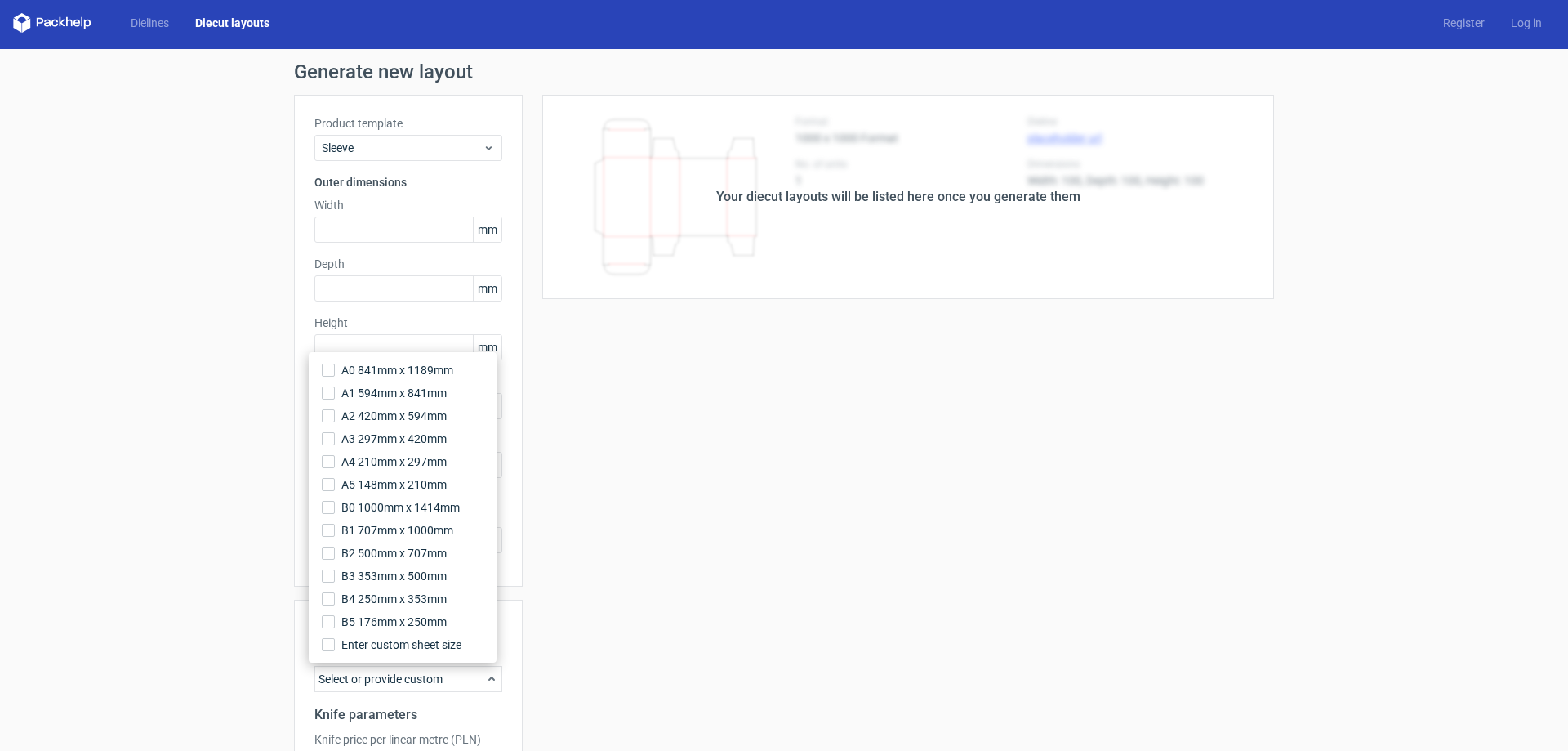
scroll to position [0, 0]
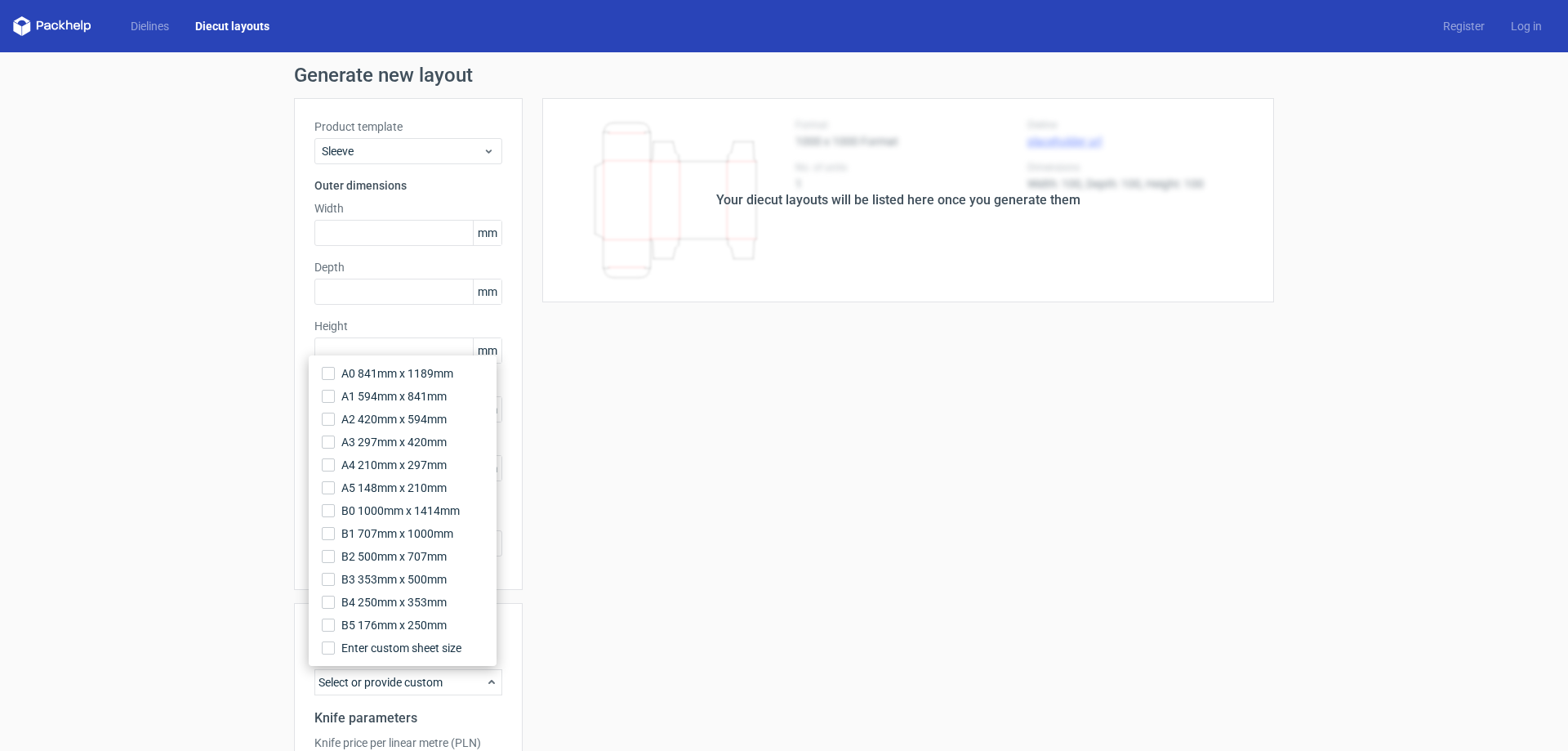
click at [1158, 534] on div "Your diecut layouts will be listed here once you generate them Height Depth Wid…" at bounding box center [898, 512] width 751 height 828
